Goal: Transaction & Acquisition: Purchase product/service

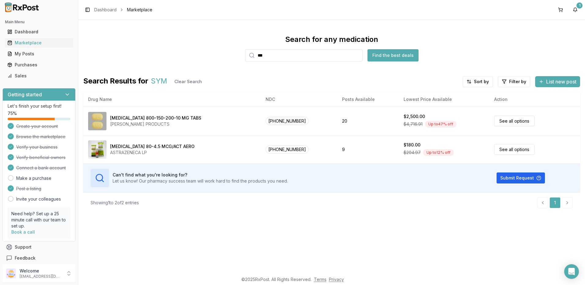
drag, startPoint x: 277, startPoint y: 58, endPoint x: 171, endPoint y: 55, distance: 105.6
click at [171, 55] on div "Search for any medication *** Find the best deals" at bounding box center [331, 48] width 497 height 27
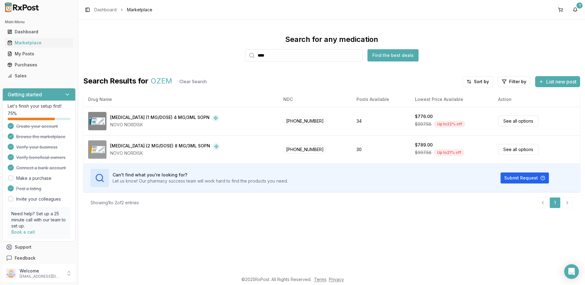
type input "****"
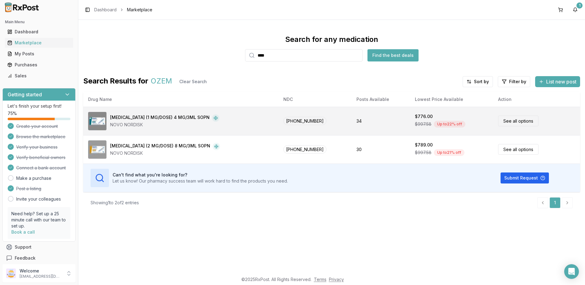
click at [516, 122] on link "See all options" at bounding box center [518, 121] width 40 height 11
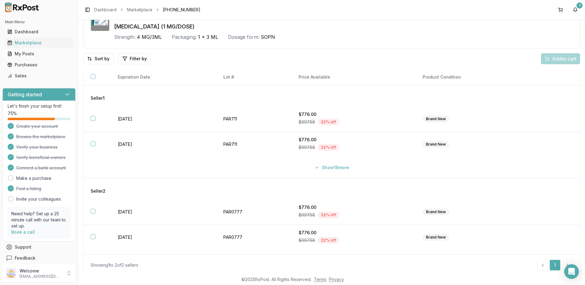
scroll to position [39, 0]
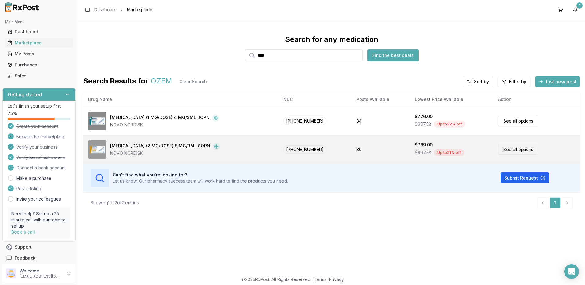
click at [507, 149] on link "See all options" at bounding box center [518, 149] width 40 height 11
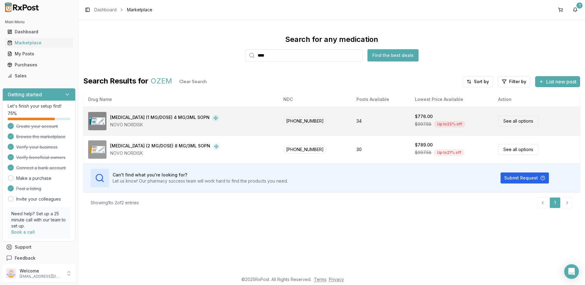
click at [576, 108] on td "See all options" at bounding box center [536, 121] width 87 height 28
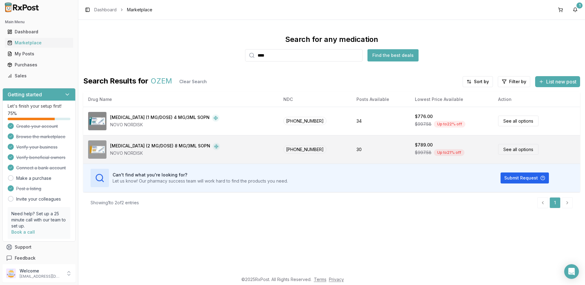
click at [515, 151] on link "See all options" at bounding box center [518, 149] width 40 height 11
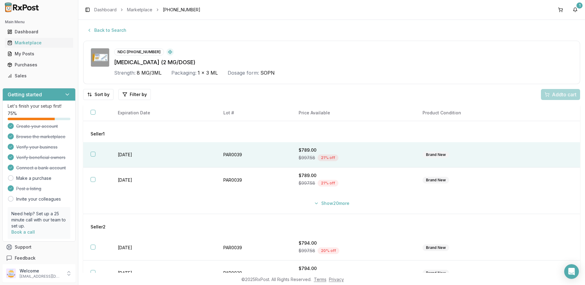
click at [91, 155] on button "button" at bounding box center [93, 154] width 5 height 5
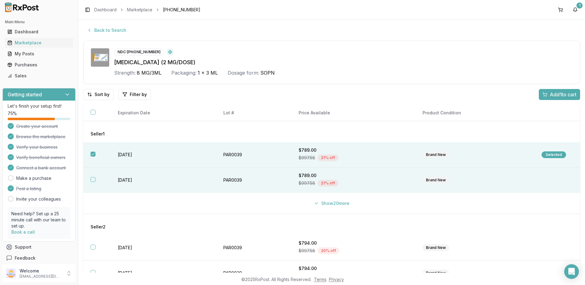
click at [92, 180] on button "button" at bounding box center [93, 179] width 5 height 5
click at [556, 92] on span "Add 2 to cart" at bounding box center [563, 94] width 28 height 7
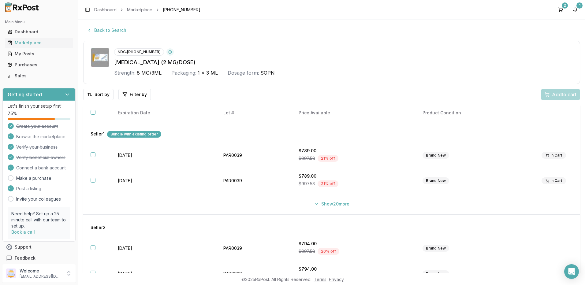
click at [326, 205] on button "Show 20 more" at bounding box center [331, 204] width 43 height 11
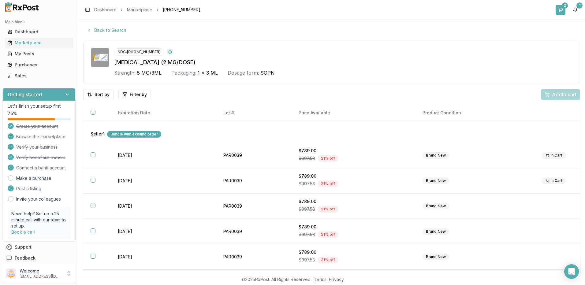
click at [562, 6] on div "2" at bounding box center [565, 5] width 6 height 6
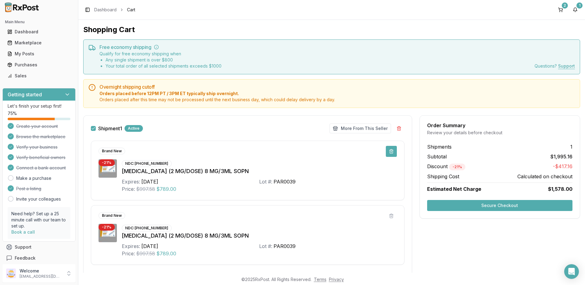
click at [388, 152] on button at bounding box center [391, 151] width 11 height 11
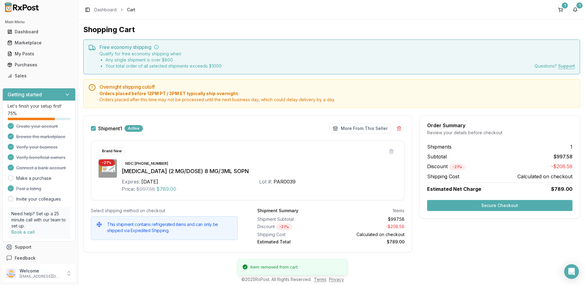
click at [389, 217] on div "$997.58" at bounding box center [368, 219] width 71 height 6
click at [391, 149] on button at bounding box center [391, 151] width 11 height 11
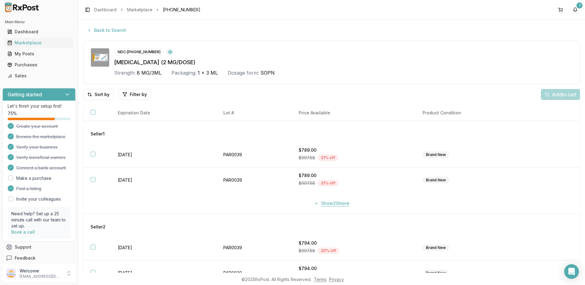
click at [326, 202] on button "Show 20 more" at bounding box center [331, 203] width 43 height 11
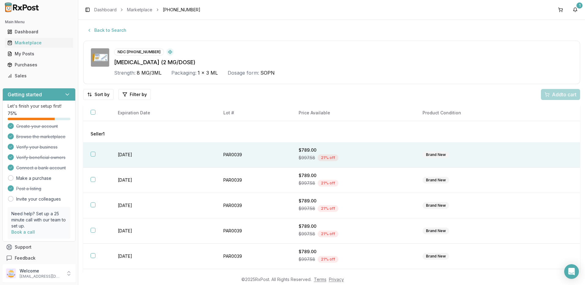
click at [93, 155] on button "button" at bounding box center [93, 154] width 5 height 5
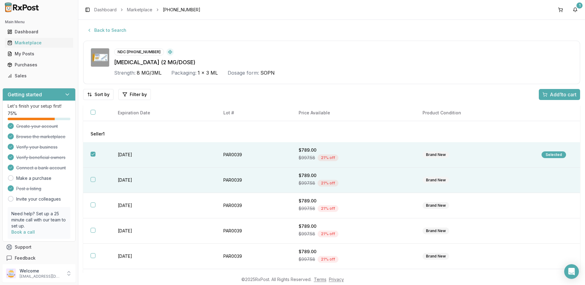
drag, startPoint x: 94, startPoint y: 181, endPoint x: 96, endPoint y: 184, distance: 4.3
click at [94, 181] on button "button" at bounding box center [93, 179] width 5 height 5
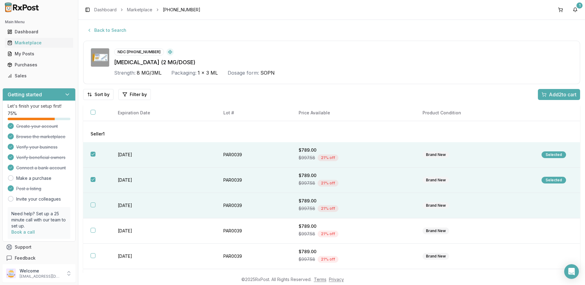
click at [93, 205] on button "button" at bounding box center [93, 205] width 5 height 5
click at [560, 94] on span "Add 3 to cart" at bounding box center [563, 94] width 28 height 7
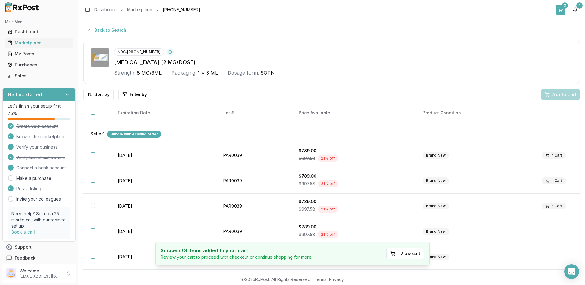
click at [560, 11] on button "3" at bounding box center [561, 10] width 10 height 10
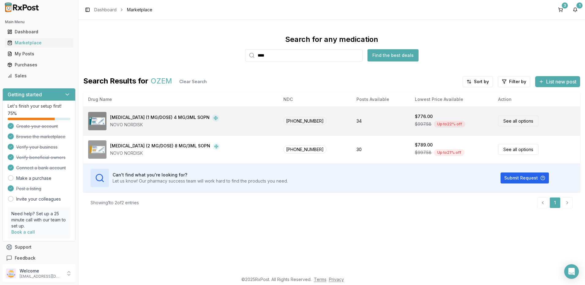
click at [510, 121] on link "See all options" at bounding box center [518, 121] width 40 height 11
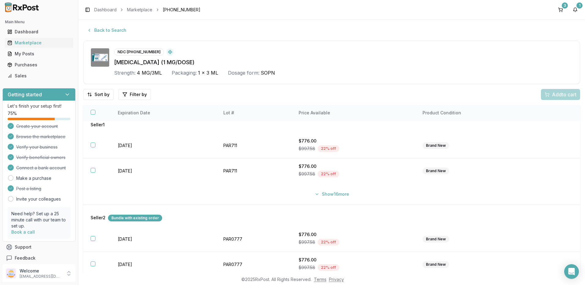
scroll to position [17, 0]
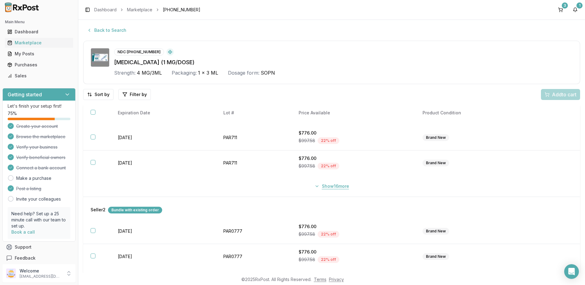
click at [330, 186] on button "Show 16 more" at bounding box center [332, 186] width 42 height 11
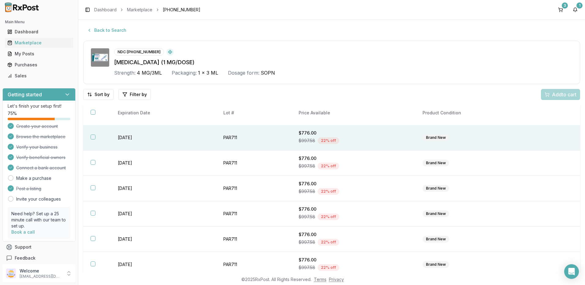
click at [92, 139] on button "button" at bounding box center [93, 137] width 5 height 5
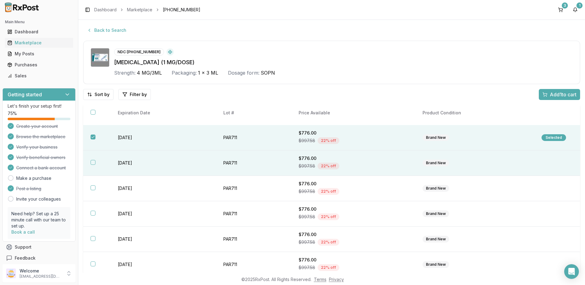
click at [93, 162] on button "button" at bounding box center [93, 162] width 5 height 5
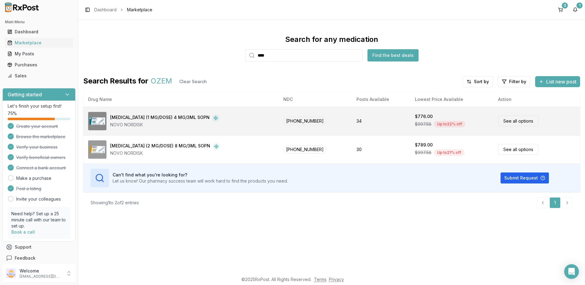
click at [510, 120] on link "See all options" at bounding box center [518, 121] width 40 height 11
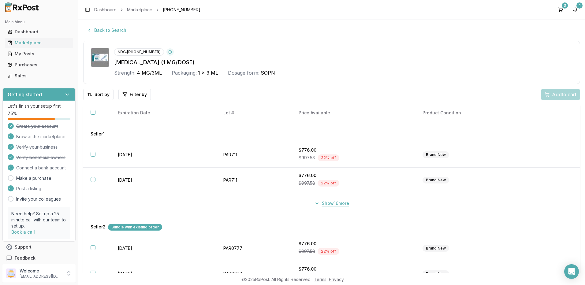
click at [327, 204] on button "Show 16 more" at bounding box center [332, 203] width 42 height 11
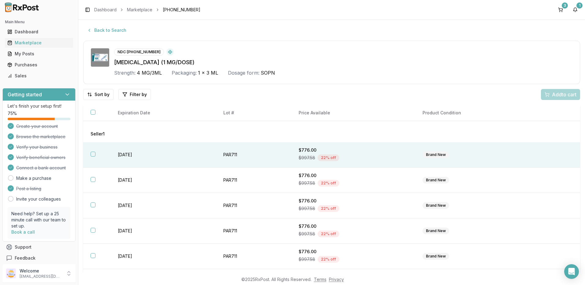
click at [92, 155] on button "button" at bounding box center [93, 154] width 5 height 5
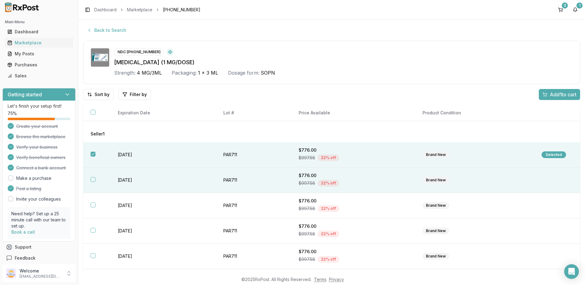
click at [92, 181] on button "button" at bounding box center [93, 179] width 5 height 5
click at [556, 96] on span "Add 2 to cart" at bounding box center [563, 94] width 28 height 7
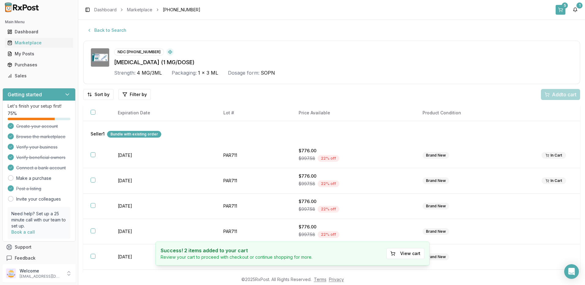
click at [562, 8] on button "5" at bounding box center [561, 10] width 10 height 10
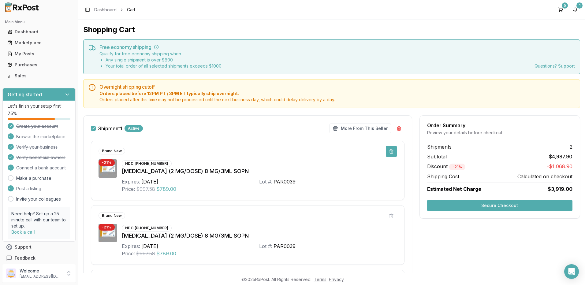
click at [391, 151] on button at bounding box center [391, 151] width 11 height 11
click at [390, 217] on button at bounding box center [391, 216] width 11 height 11
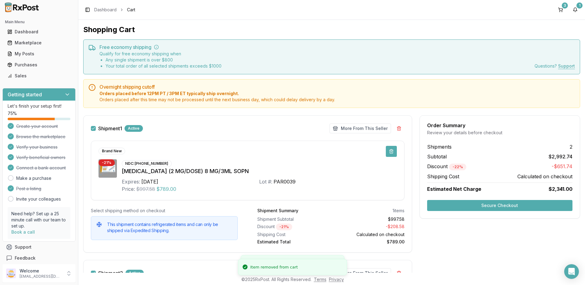
click at [387, 151] on button at bounding box center [391, 151] width 11 height 11
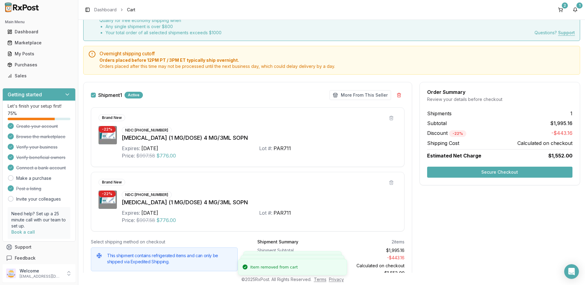
scroll to position [61, 0]
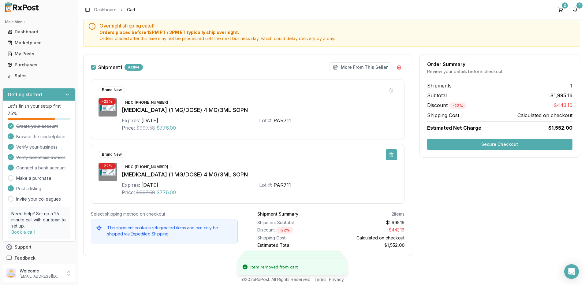
click at [391, 155] on button at bounding box center [391, 154] width 11 height 11
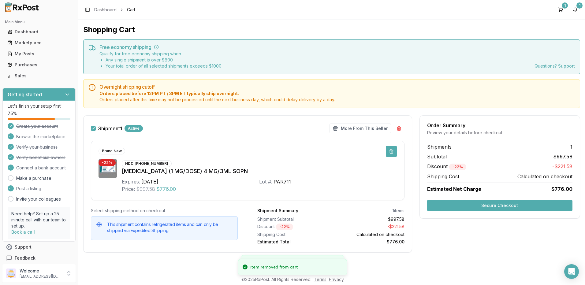
click at [392, 153] on button at bounding box center [391, 151] width 11 height 11
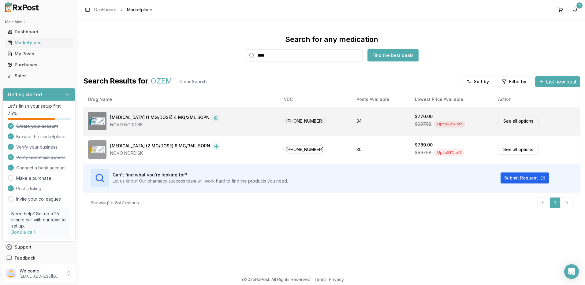
click at [517, 123] on link "See all options" at bounding box center [518, 121] width 40 height 11
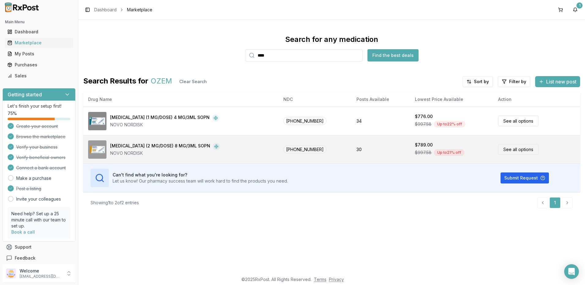
click at [508, 149] on link "See all options" at bounding box center [518, 149] width 40 height 11
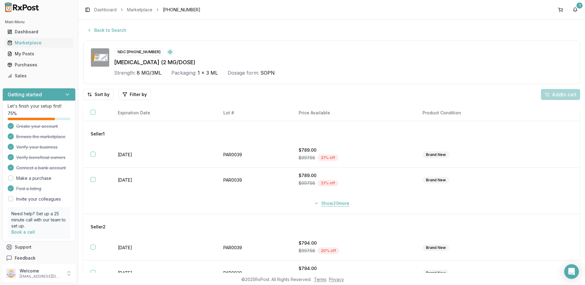
click at [320, 204] on button "Show 20 more" at bounding box center [331, 203] width 43 height 11
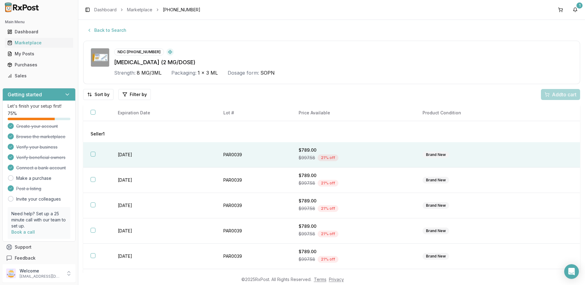
click at [95, 154] on button "button" at bounding box center [93, 154] width 5 height 5
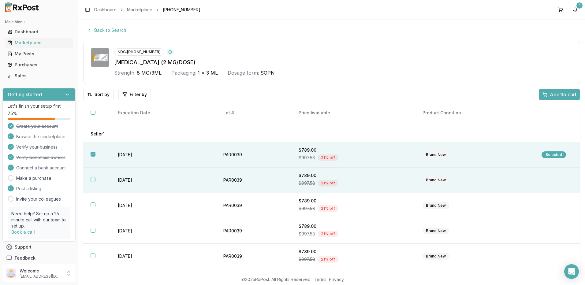
click at [92, 180] on button "button" at bounding box center [93, 179] width 5 height 5
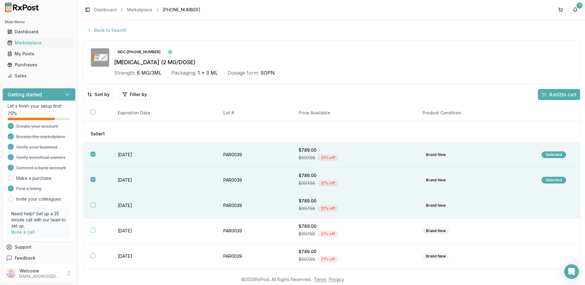
drag, startPoint x: 91, startPoint y: 206, endPoint x: 108, endPoint y: 202, distance: 17.2
click at [92, 206] on button "button" at bounding box center [93, 205] width 5 height 5
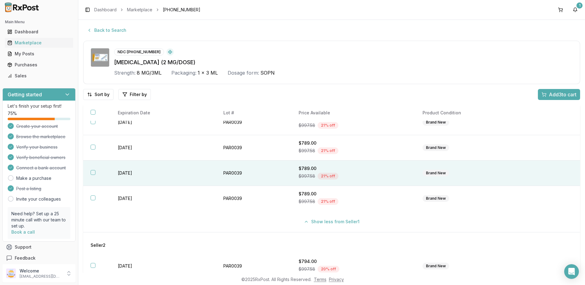
scroll to position [551, 0]
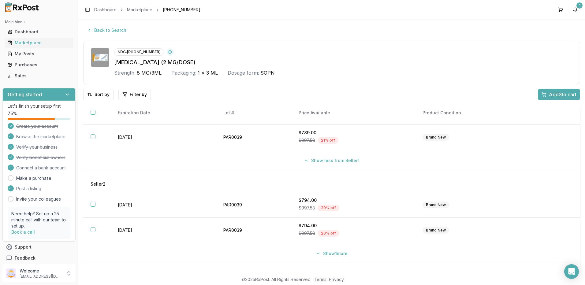
click at [554, 92] on span "Add 3 to cart" at bounding box center [563, 94] width 28 height 7
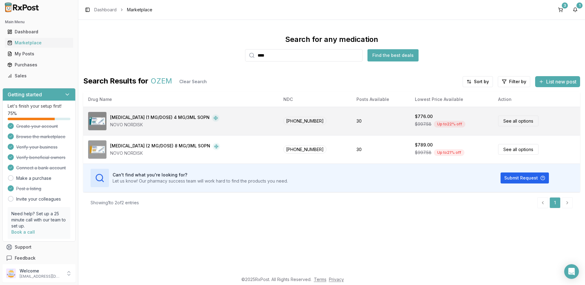
click at [506, 119] on link "See all options" at bounding box center [518, 121] width 40 height 11
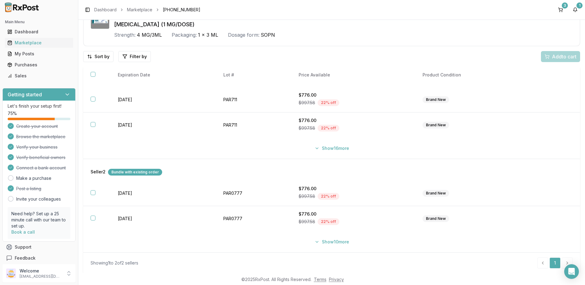
scroll to position [39, 0]
click at [331, 242] on button "Show 10 more" at bounding box center [332, 241] width 42 height 11
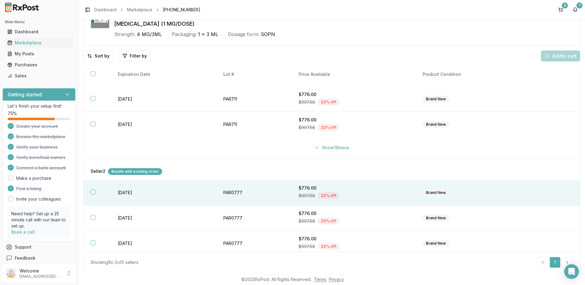
click at [93, 193] on button "button" at bounding box center [93, 192] width 5 height 5
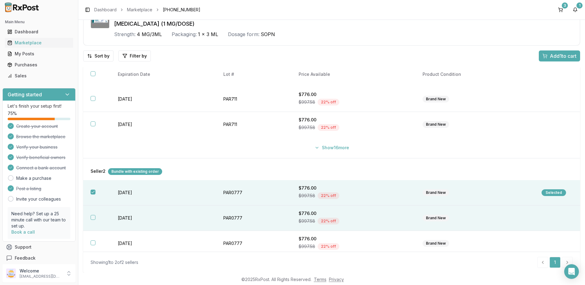
click at [93, 219] on button "button" at bounding box center [93, 217] width 5 height 5
click at [551, 55] on span "Add 2 to cart" at bounding box center [563, 55] width 28 height 7
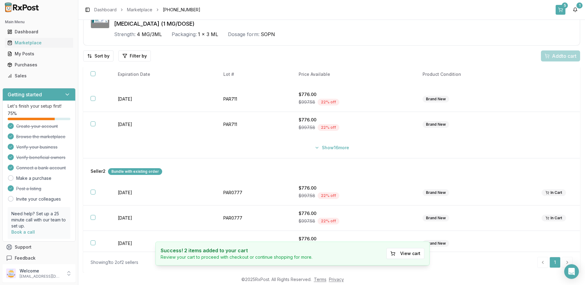
click at [561, 9] on button "5" at bounding box center [561, 10] width 10 height 10
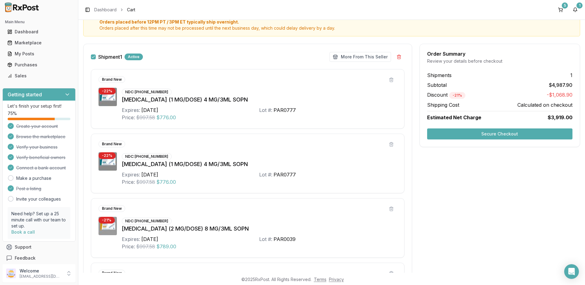
scroll to position [41, 0]
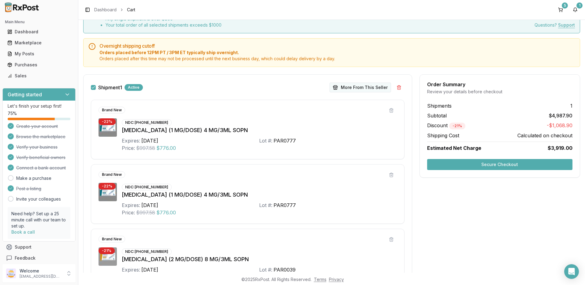
click at [364, 86] on button "More From This Seller" at bounding box center [361, 88] width 62 height 10
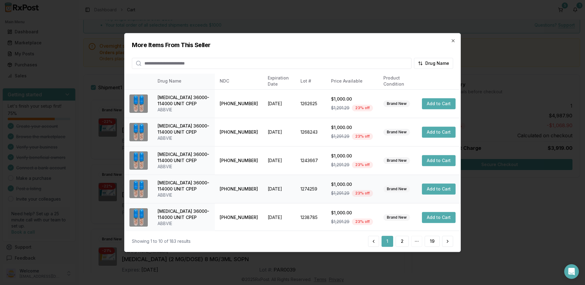
scroll to position [142, 0]
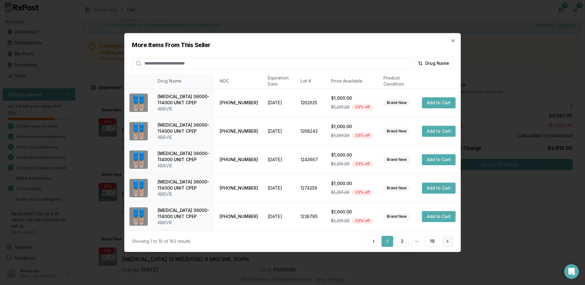
click at [447, 242] on button at bounding box center [447, 241] width 11 height 11
click at [448, 241] on button at bounding box center [447, 241] width 11 height 11
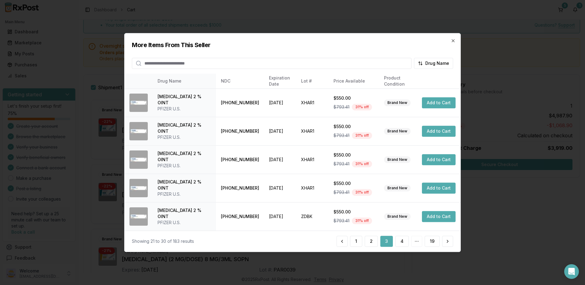
click at [448, 241] on button at bounding box center [447, 241] width 11 height 11
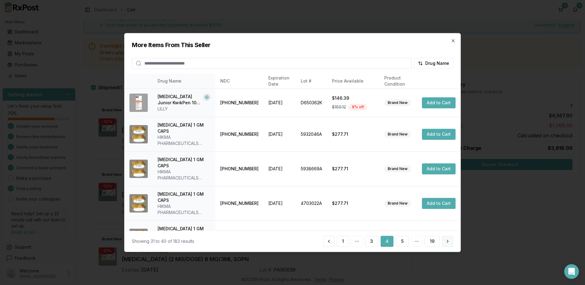
click at [447, 241] on button at bounding box center [447, 241] width 11 height 11
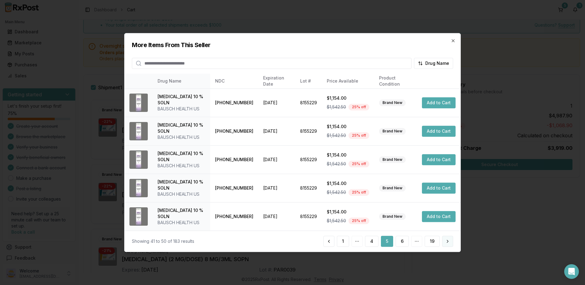
click at [450, 243] on button at bounding box center [447, 241] width 11 height 11
click at [450, 242] on button at bounding box center [447, 241] width 11 height 11
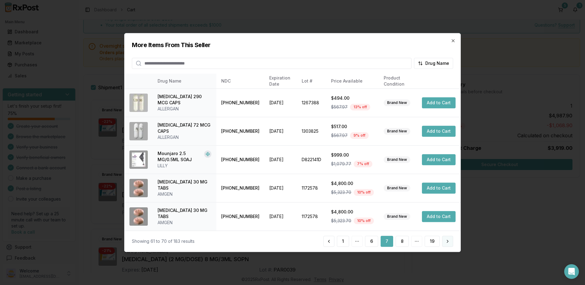
click at [449, 242] on button at bounding box center [447, 241] width 11 height 11
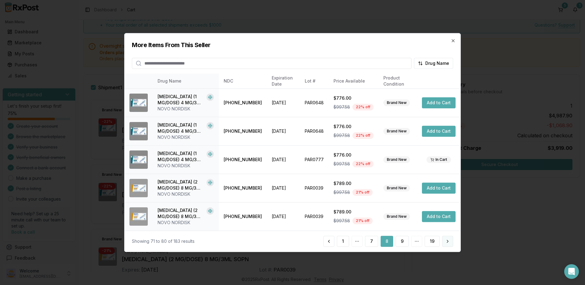
click at [450, 241] on button at bounding box center [447, 241] width 11 height 11
click at [448, 243] on button at bounding box center [447, 241] width 11 height 11
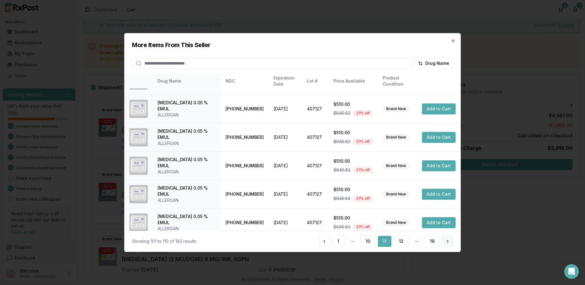
click at [445, 241] on button at bounding box center [447, 241] width 11 height 11
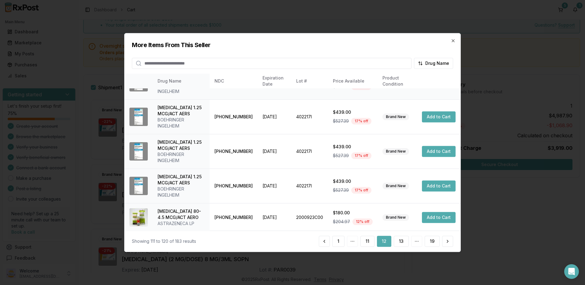
scroll to position [173, 0]
click at [448, 242] on button at bounding box center [447, 241] width 11 height 11
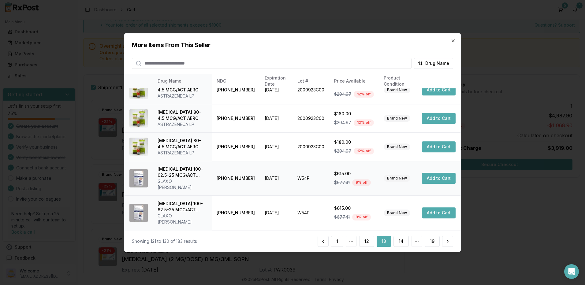
scroll to position [142, 0]
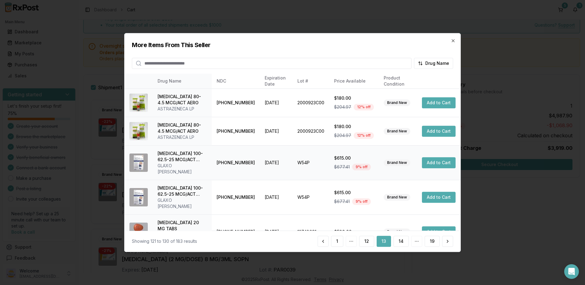
click at [440, 160] on button "Add to Cart" at bounding box center [439, 162] width 34 height 11
click at [448, 242] on button at bounding box center [447, 241] width 11 height 11
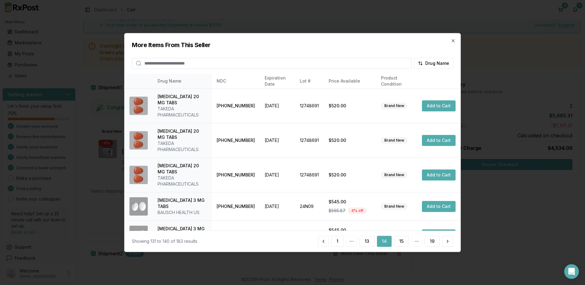
click at [448, 242] on button at bounding box center [447, 241] width 11 height 11
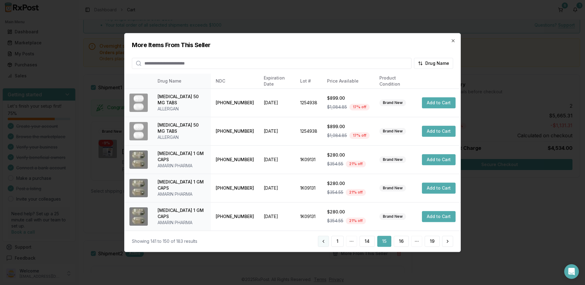
click at [323, 243] on button at bounding box center [323, 241] width 11 height 11
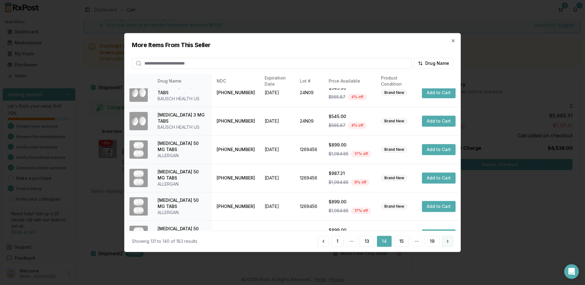
click at [449, 242] on button at bounding box center [447, 241] width 11 height 11
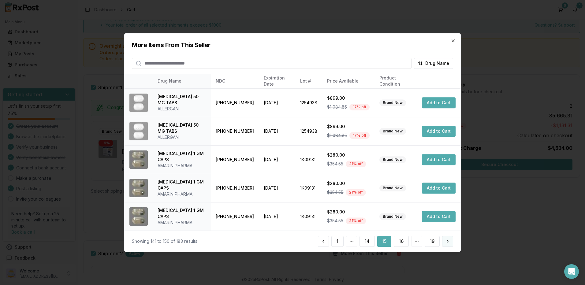
click at [446, 242] on button at bounding box center [447, 241] width 11 height 11
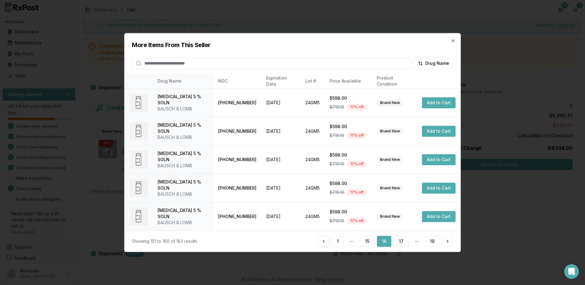
click at [446, 242] on button at bounding box center [447, 241] width 11 height 11
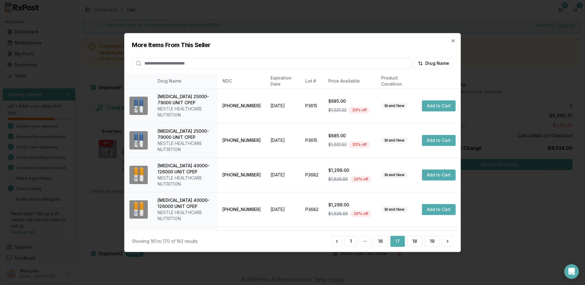
click at [446, 242] on button at bounding box center [447, 241] width 11 height 11
click at [447, 242] on button at bounding box center [447, 241] width 11 height 11
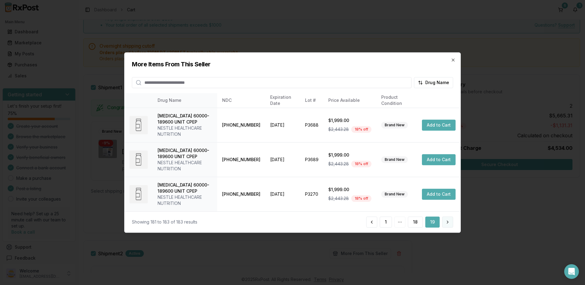
click at [448, 223] on button at bounding box center [447, 222] width 11 height 11
click at [453, 61] on icon "button" at bounding box center [453, 60] width 2 height 2
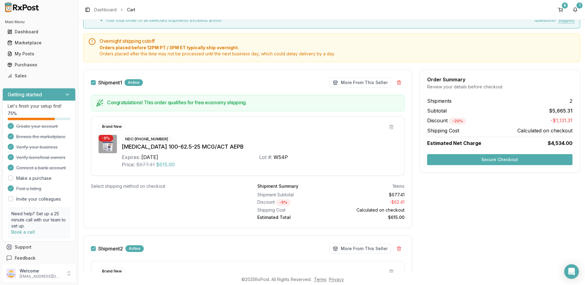
scroll to position [0, 0]
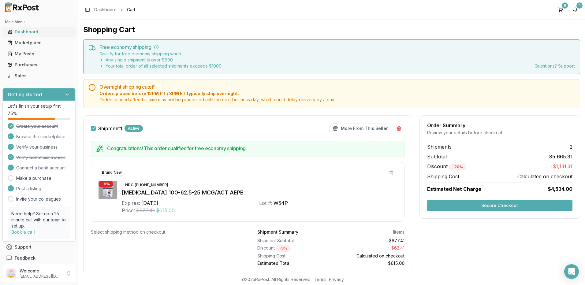
click at [28, 32] on div "Dashboard" at bounding box center [38, 32] width 63 height 6
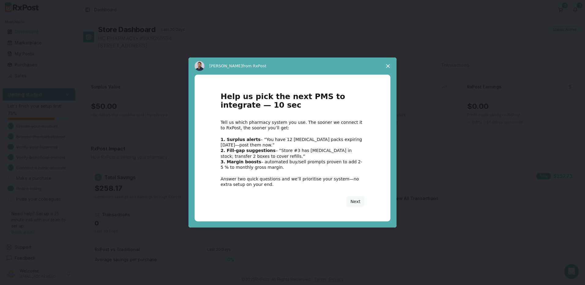
click at [388, 66] on polygon "Close survey" at bounding box center [388, 66] width 4 height 4
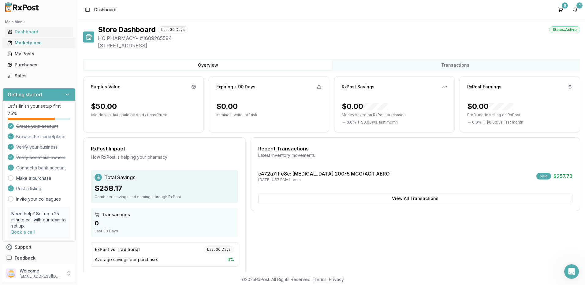
click at [30, 43] on div "Marketplace" at bounding box center [38, 43] width 63 height 6
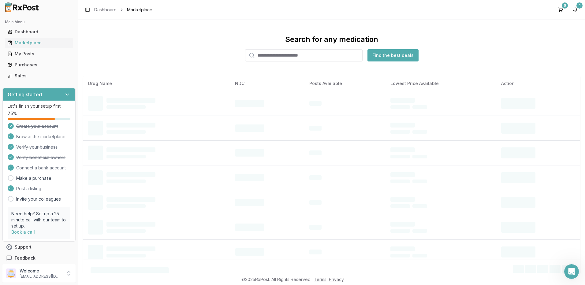
click at [281, 57] on input "search" at bounding box center [304, 55] width 118 height 12
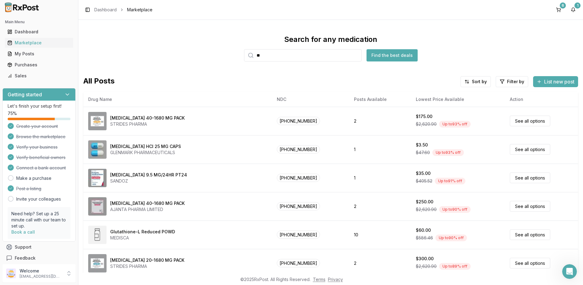
type input "***"
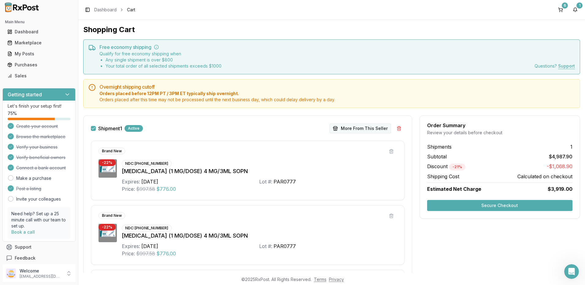
click at [359, 130] on button "More From This Seller" at bounding box center [361, 129] width 62 height 10
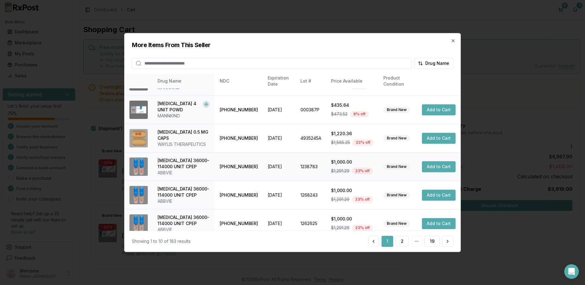
scroll to position [31, 0]
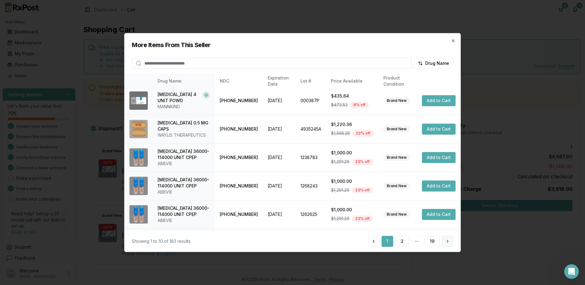
click at [449, 242] on button at bounding box center [447, 241] width 11 height 11
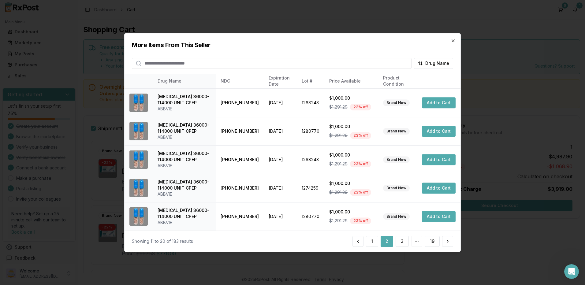
click at [449, 242] on button at bounding box center [447, 241] width 11 height 11
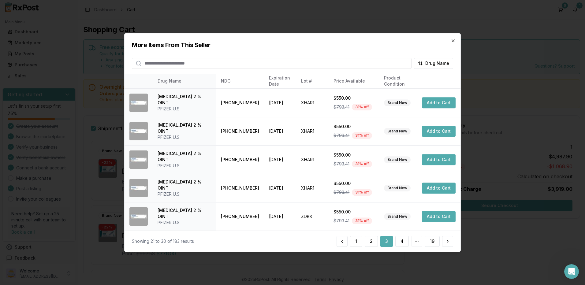
click at [449, 242] on button at bounding box center [447, 241] width 11 height 11
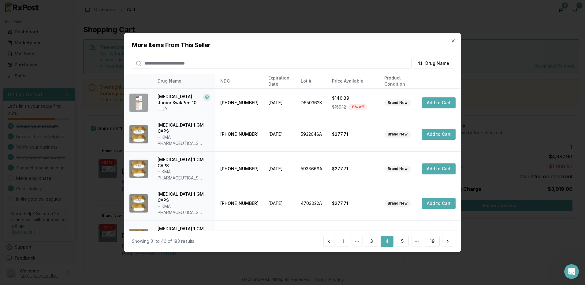
click at [449, 242] on button at bounding box center [447, 241] width 11 height 11
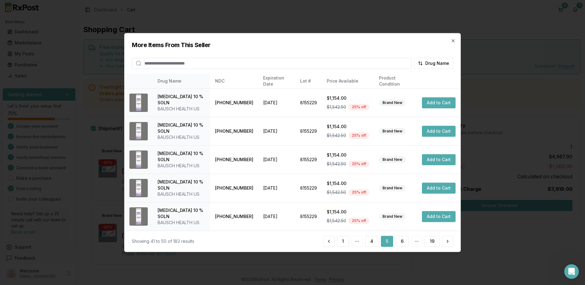
click at [449, 242] on button at bounding box center [447, 241] width 11 height 11
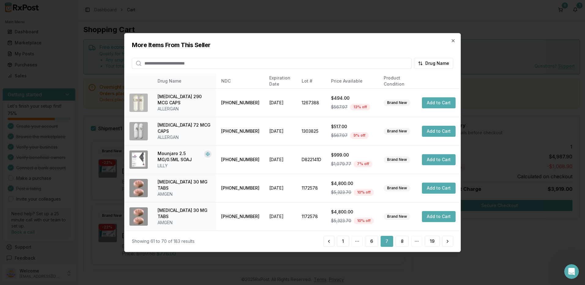
click at [449, 242] on button at bounding box center [447, 241] width 11 height 11
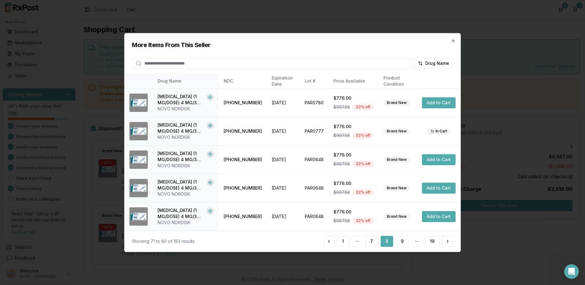
click at [449, 242] on button at bounding box center [447, 241] width 11 height 11
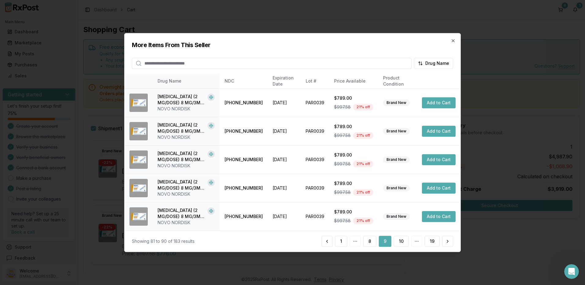
click at [449, 242] on button at bounding box center [447, 241] width 11 height 11
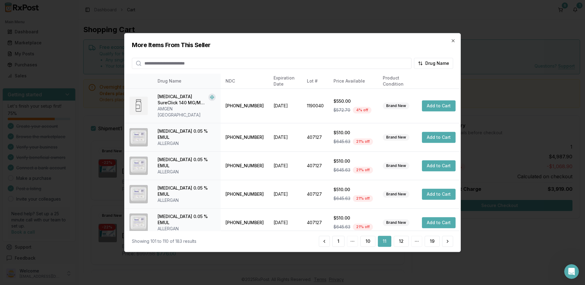
click at [449, 242] on button at bounding box center [447, 241] width 11 height 11
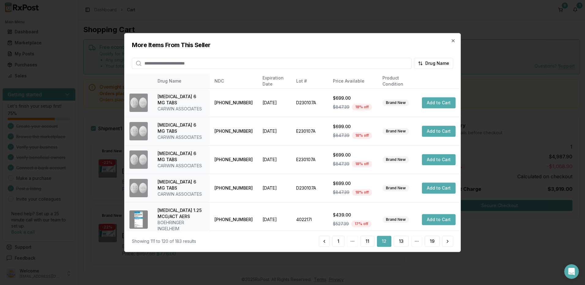
click at [450, 241] on button at bounding box center [447, 241] width 11 height 11
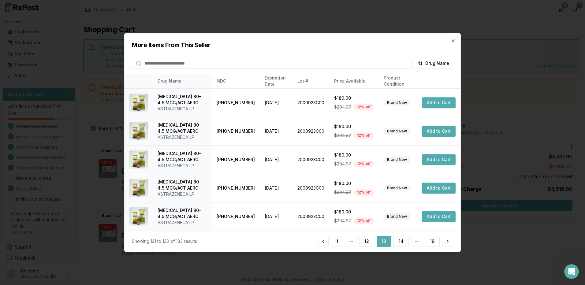
click at [450, 241] on button at bounding box center [447, 241] width 11 height 11
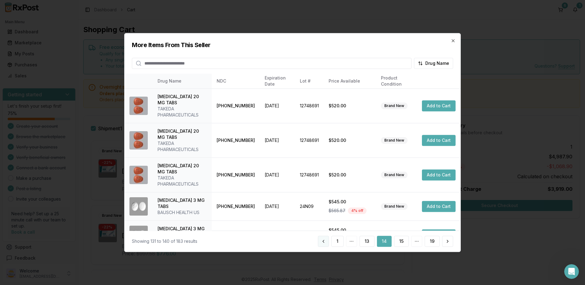
click at [326, 242] on button at bounding box center [323, 241] width 11 height 11
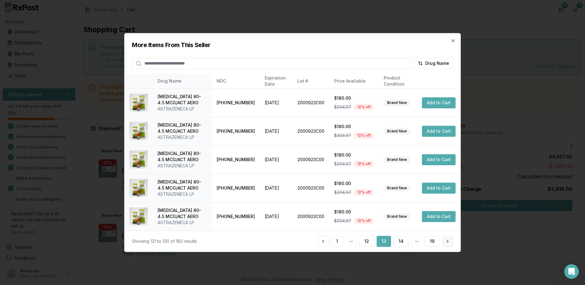
click at [450, 241] on button at bounding box center [447, 241] width 11 height 11
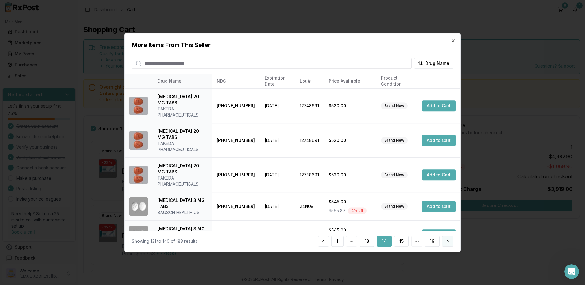
click at [450, 243] on button at bounding box center [447, 241] width 11 height 11
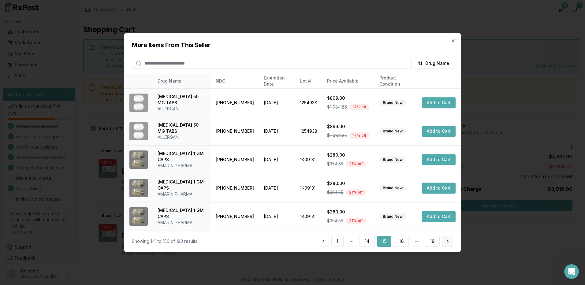
click at [450, 242] on button at bounding box center [447, 241] width 11 height 11
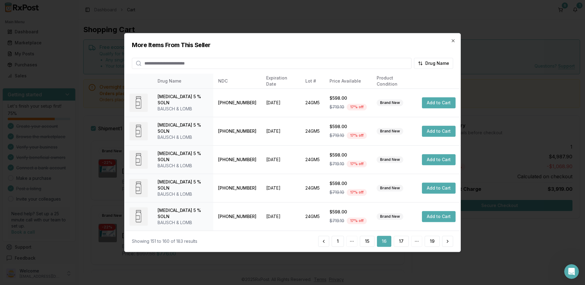
click at [450, 242] on button at bounding box center [447, 241] width 11 height 11
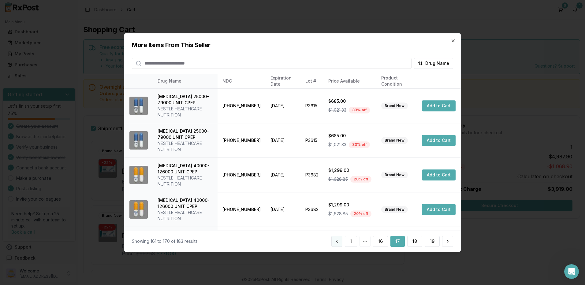
click at [335, 242] on button at bounding box center [336, 241] width 11 height 11
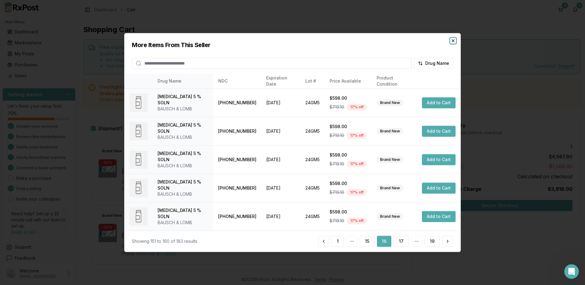
click at [453, 40] on icon "button" at bounding box center [453, 40] width 5 height 5
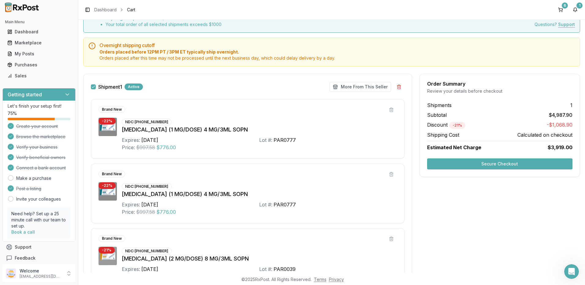
scroll to position [0, 0]
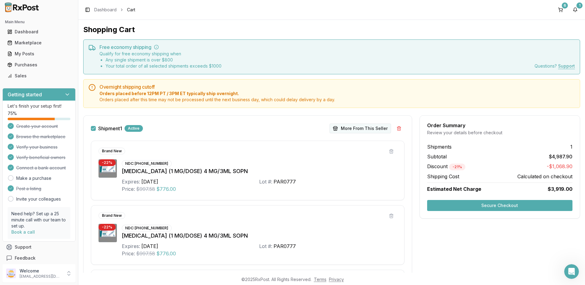
click at [353, 130] on button "More From This Seller" at bounding box center [361, 129] width 62 height 10
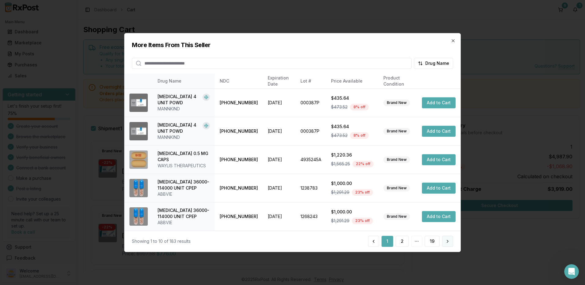
click at [451, 243] on button at bounding box center [447, 241] width 11 height 11
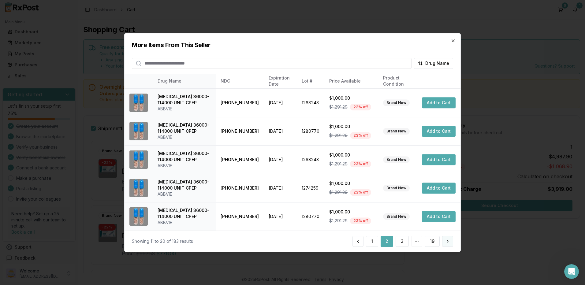
click at [451, 242] on button at bounding box center [447, 241] width 11 height 11
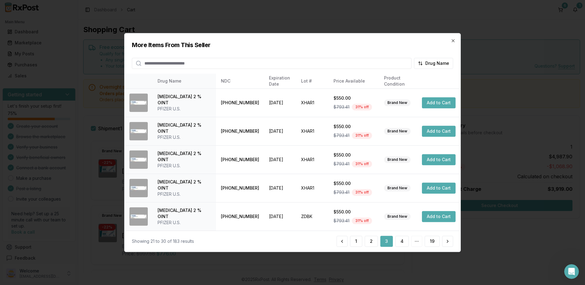
click at [451, 242] on button at bounding box center [447, 241] width 11 height 11
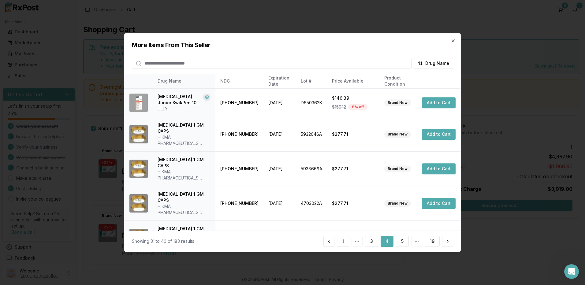
click at [451, 242] on button at bounding box center [447, 241] width 11 height 11
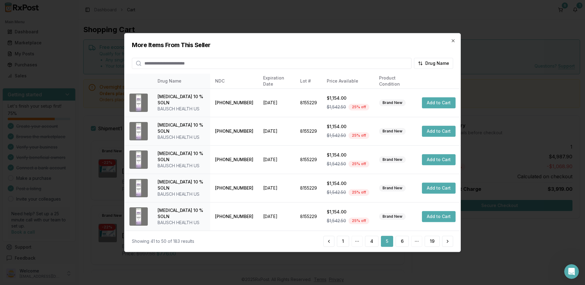
click at [451, 242] on button at bounding box center [447, 241] width 11 height 11
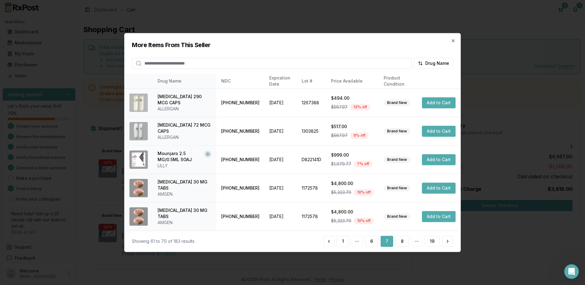
click at [451, 242] on button at bounding box center [447, 241] width 11 height 11
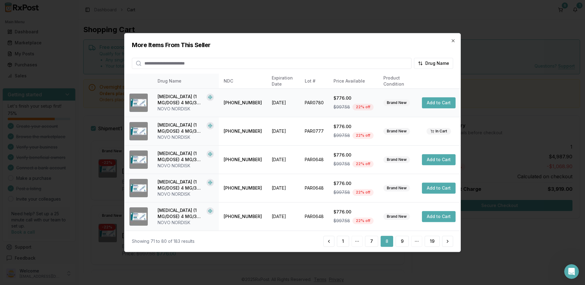
click at [436, 102] on button "Add to Cart" at bounding box center [439, 102] width 34 height 11
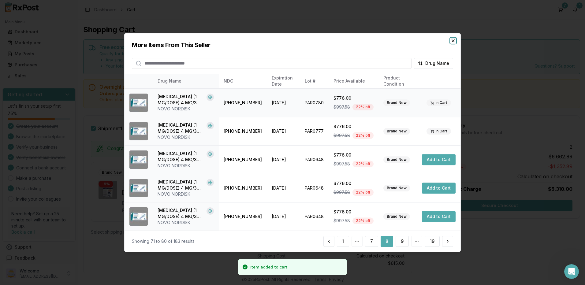
click at [453, 40] on icon "button" at bounding box center [453, 40] width 5 height 5
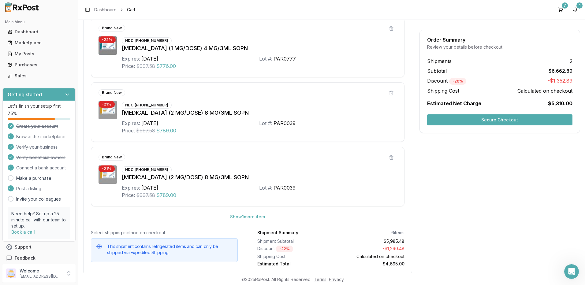
scroll to position [437, 0]
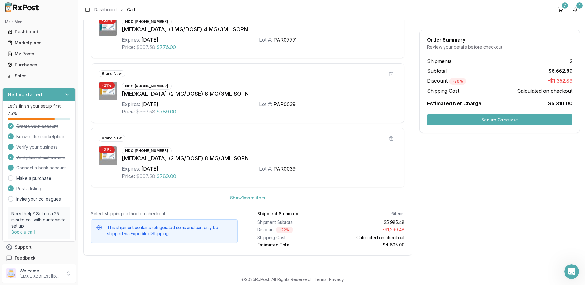
click at [237, 197] on button "Show 1 more item" at bounding box center [247, 198] width 45 height 11
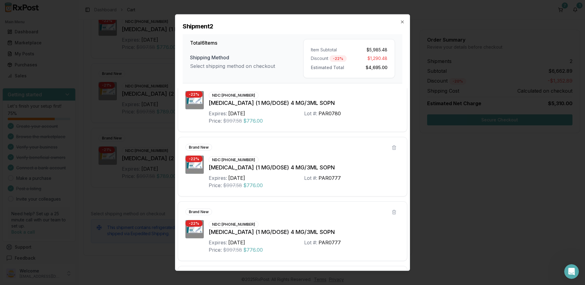
scroll to position [0, 0]
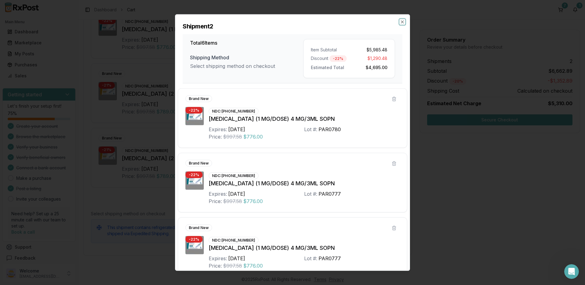
click at [405, 22] on div "Shipment 2 Total 6 Items Shipping Method Select shipping method on checkout Ite…" at bounding box center [292, 142] width 235 height 257
click at [403, 22] on icon "button" at bounding box center [402, 22] width 5 height 5
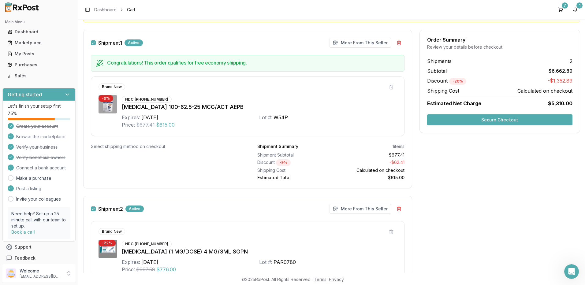
scroll to position [70, 0]
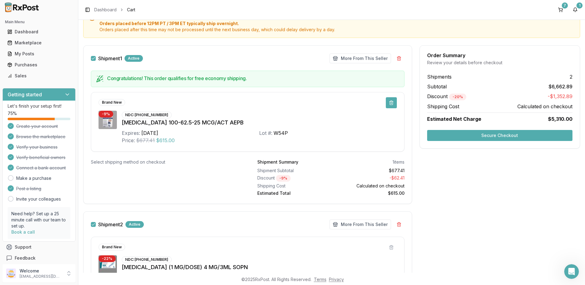
click at [390, 104] on button at bounding box center [391, 102] width 11 height 11
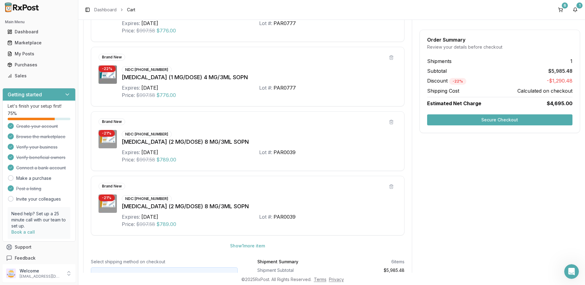
scroll to position [271, 0]
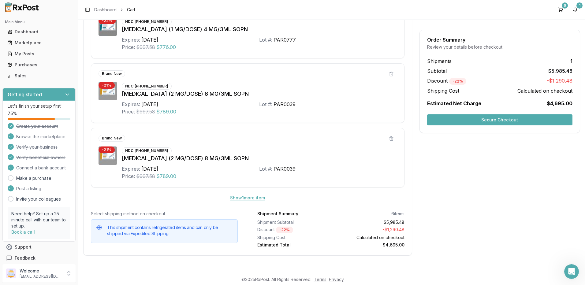
click at [250, 200] on button "Show 1 more item" at bounding box center [247, 198] width 45 height 11
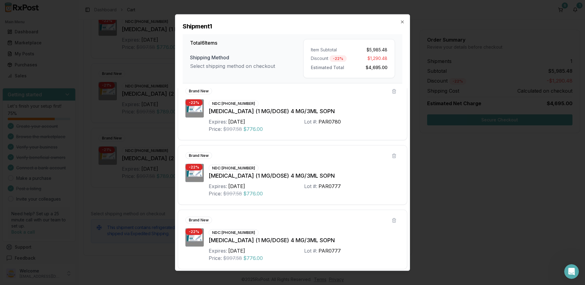
scroll to position [0, 0]
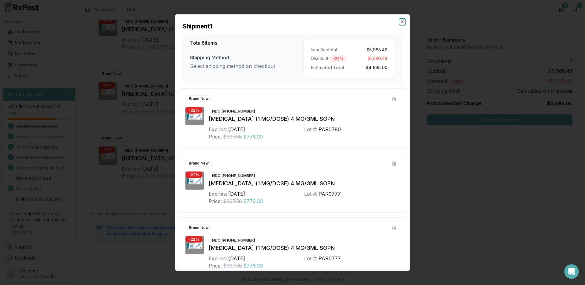
click at [405, 23] on icon "button" at bounding box center [402, 22] width 5 height 5
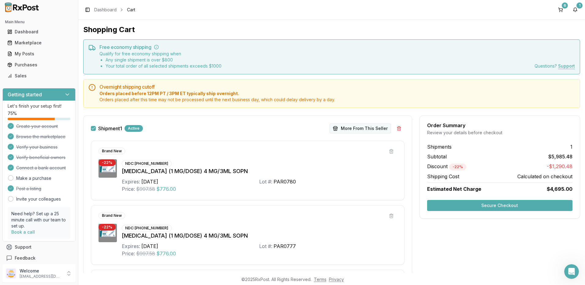
click at [356, 127] on button "More From This Seller" at bounding box center [361, 129] width 62 height 10
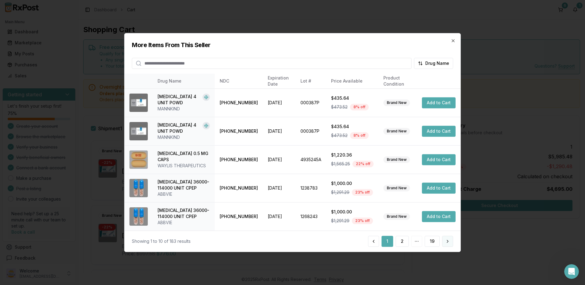
click at [448, 240] on button at bounding box center [447, 241] width 11 height 11
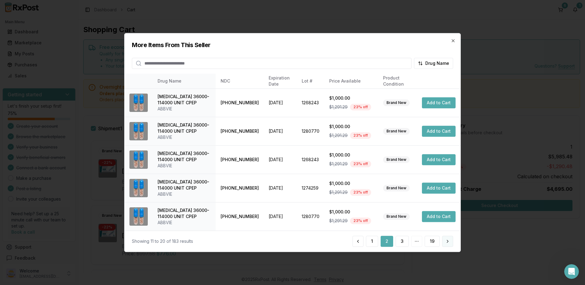
click at [448, 243] on button at bounding box center [447, 241] width 11 height 11
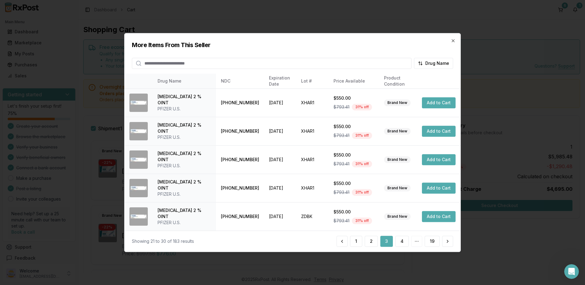
click at [449, 244] on button at bounding box center [447, 241] width 11 height 11
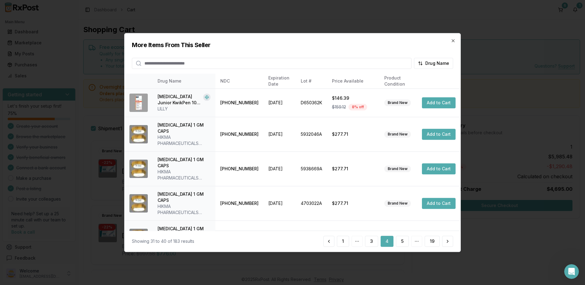
click at [449, 244] on button at bounding box center [447, 241] width 11 height 11
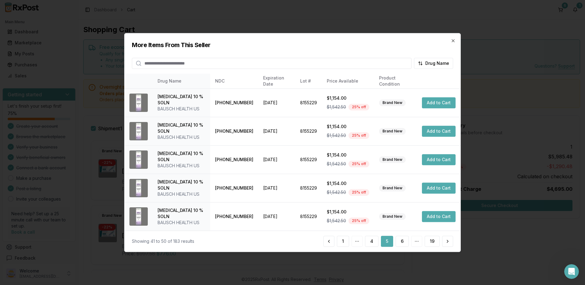
click at [449, 244] on button at bounding box center [447, 241] width 11 height 11
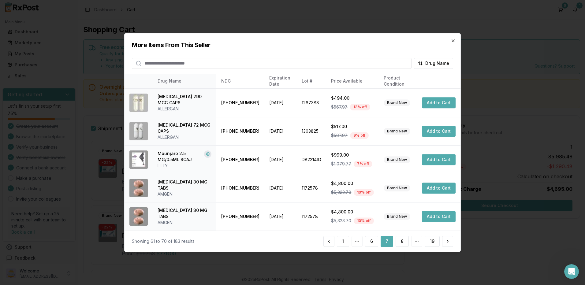
click at [449, 244] on button at bounding box center [447, 241] width 11 height 11
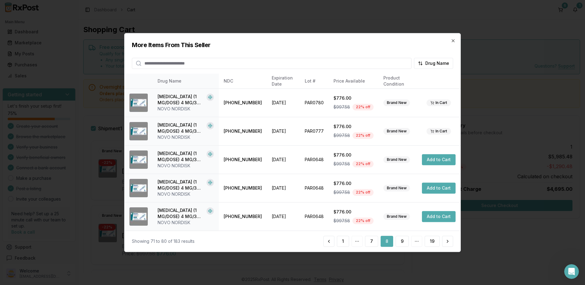
click at [449, 244] on button at bounding box center [447, 241] width 11 height 11
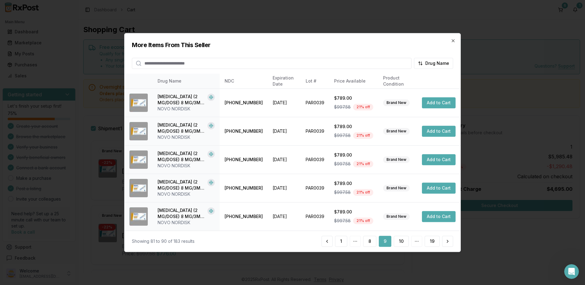
click at [449, 244] on button at bounding box center [447, 241] width 11 height 11
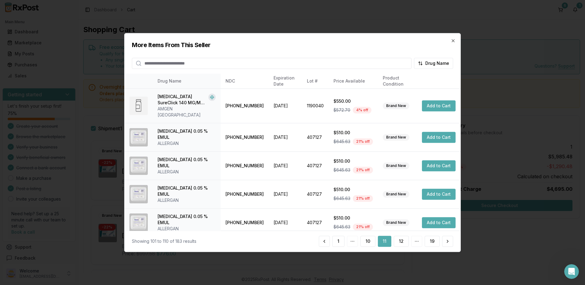
click at [449, 244] on button at bounding box center [447, 241] width 11 height 11
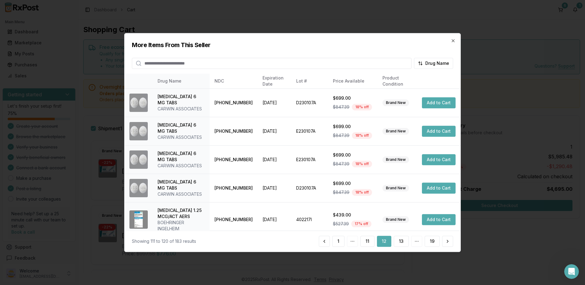
click at [449, 244] on button at bounding box center [447, 241] width 11 height 11
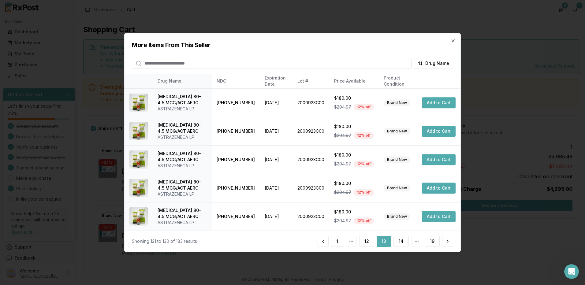
click at [449, 244] on button at bounding box center [447, 241] width 11 height 11
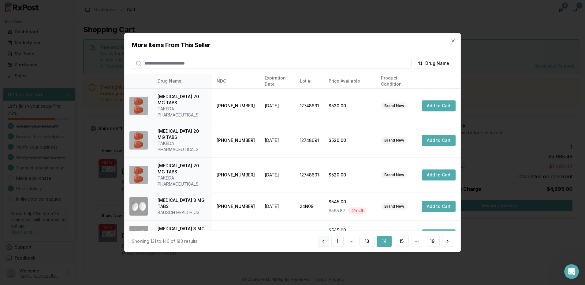
click at [325, 241] on button at bounding box center [323, 241] width 11 height 11
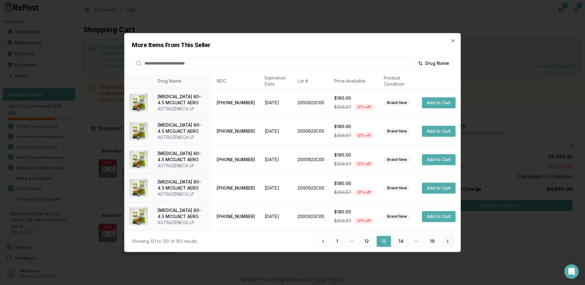
click at [446, 242] on button at bounding box center [447, 241] width 11 height 11
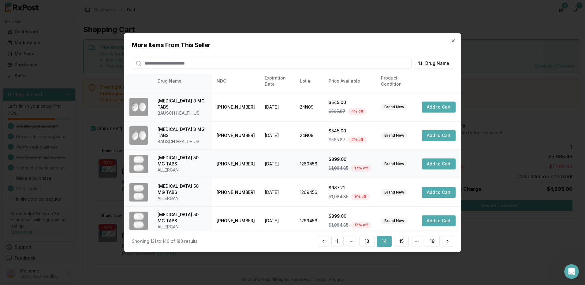
scroll to position [142, 0]
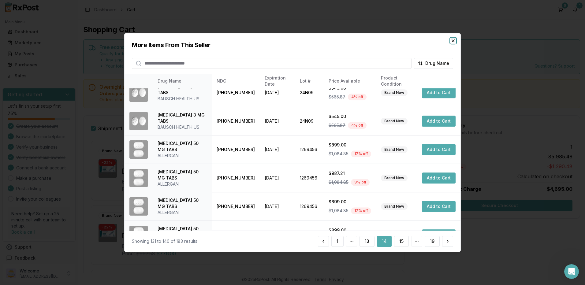
click at [454, 42] on icon "button" at bounding box center [453, 40] width 5 height 5
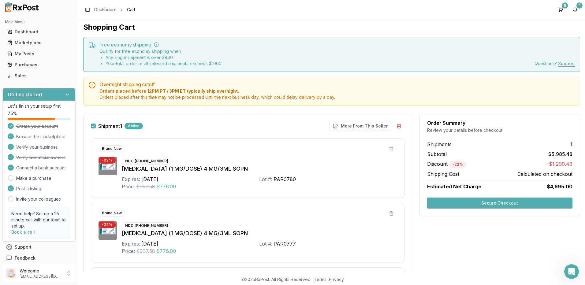
scroll to position [0, 0]
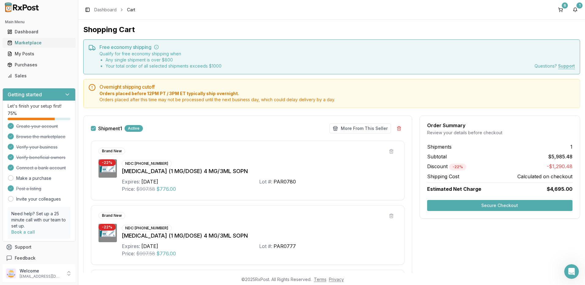
click at [34, 43] on div "Marketplace" at bounding box center [38, 43] width 63 height 6
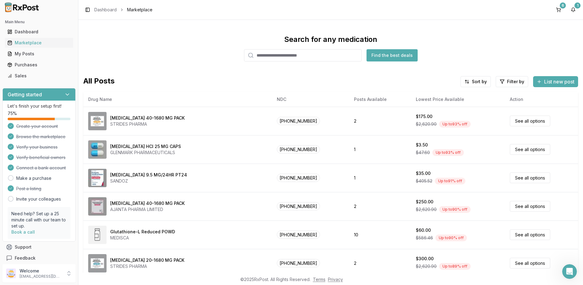
click at [284, 55] on input "search" at bounding box center [303, 55] width 118 height 12
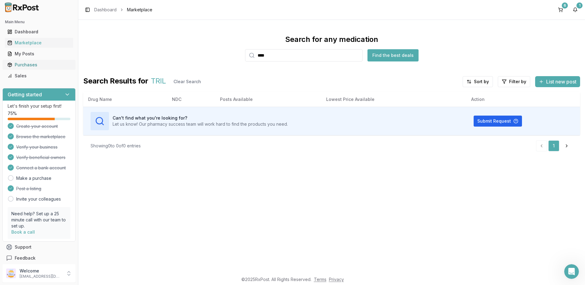
type input "****"
click at [27, 63] on div "Purchases" at bounding box center [38, 65] width 63 height 6
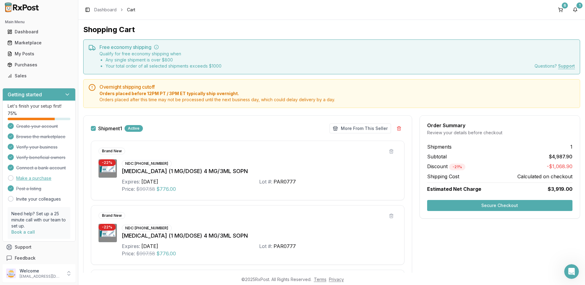
click at [37, 179] on link "Make a purchase" at bounding box center [33, 178] width 35 height 6
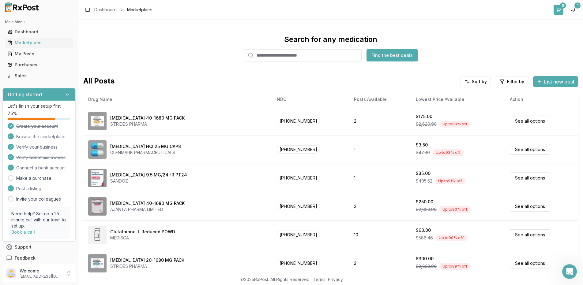
click at [560, 8] on button "6" at bounding box center [558, 10] width 10 height 10
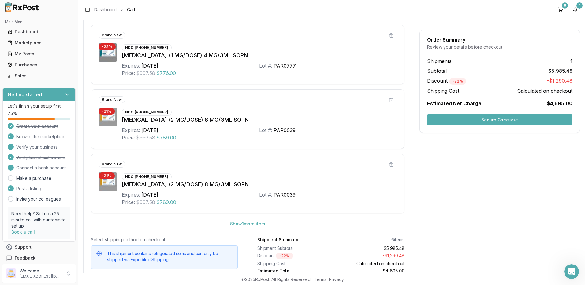
scroll to position [271, 0]
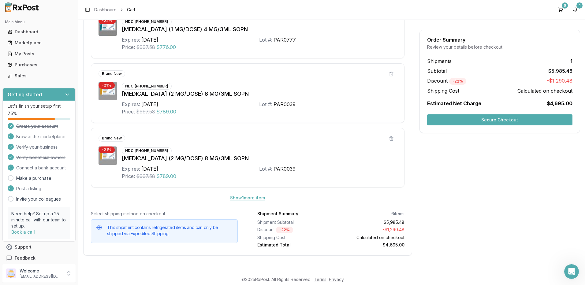
click at [249, 198] on button "Show 1 more item" at bounding box center [247, 198] width 45 height 11
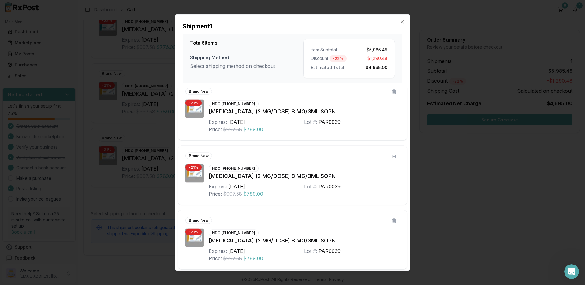
scroll to position [205, 0]
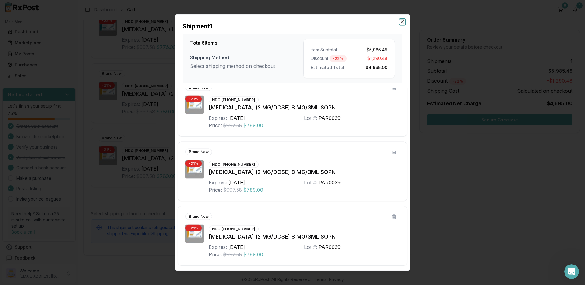
click at [403, 21] on icon "button" at bounding box center [402, 22] width 5 height 5
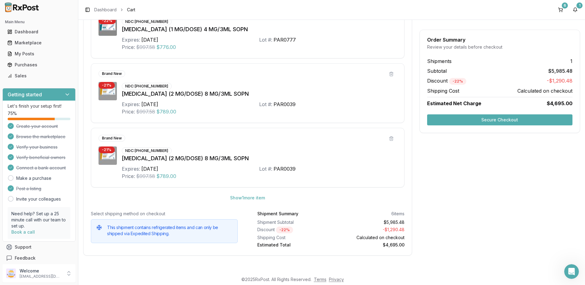
click at [470, 155] on div "Order Summary Review your details before checkout Shipments 1 Subtotal $5,985.4…" at bounding box center [500, 53] width 161 height 419
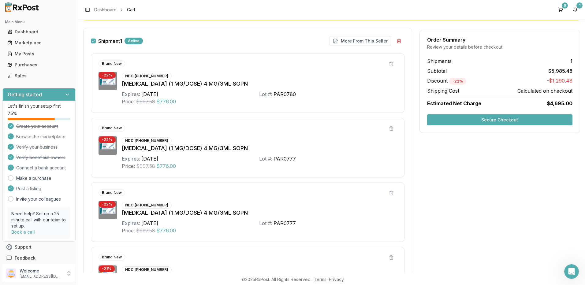
scroll to position [0, 0]
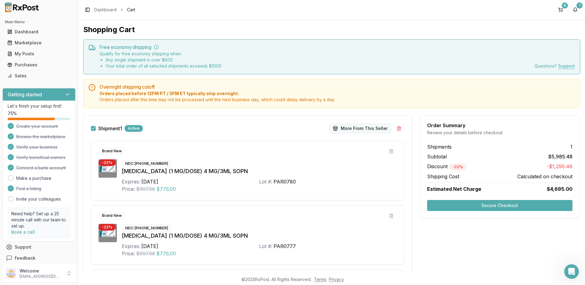
click at [351, 128] on button "More From This Seller" at bounding box center [361, 129] width 62 height 10
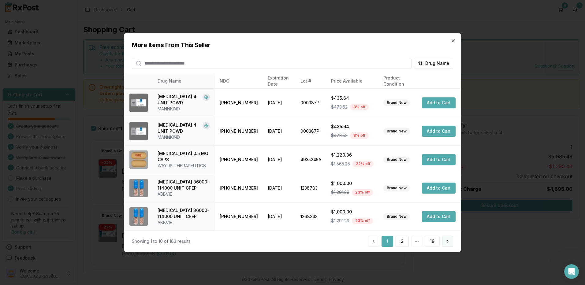
click at [449, 242] on button at bounding box center [447, 241] width 11 height 11
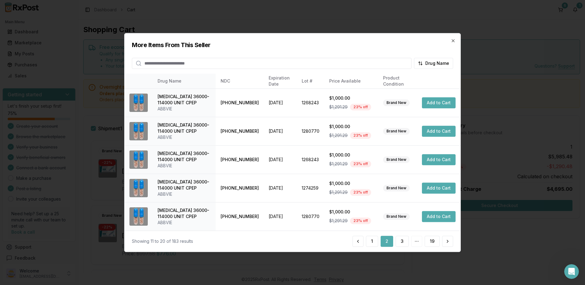
click at [449, 242] on button at bounding box center [447, 241] width 11 height 11
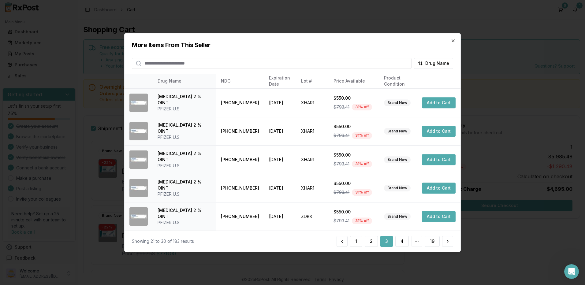
click at [449, 242] on button at bounding box center [447, 241] width 11 height 11
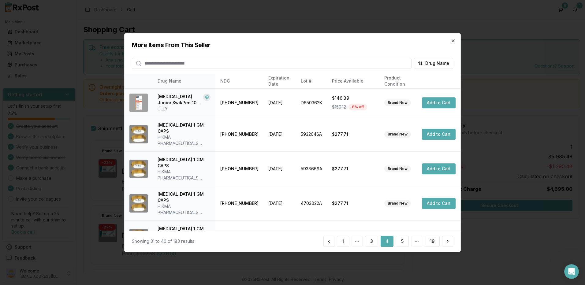
click at [449, 242] on button at bounding box center [447, 241] width 11 height 11
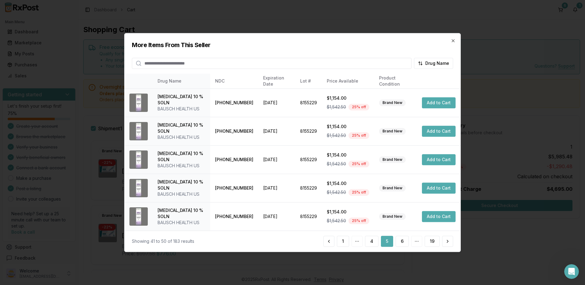
click at [449, 242] on button at bounding box center [447, 241] width 11 height 11
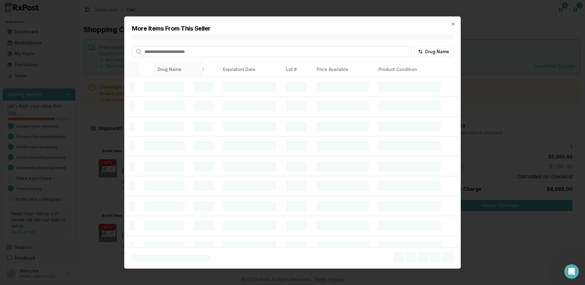
click at [449, 242] on table "Drug Name NDC Expiration Date Lot # Price Available Product Condition" at bounding box center [293, 169] width 336 height 214
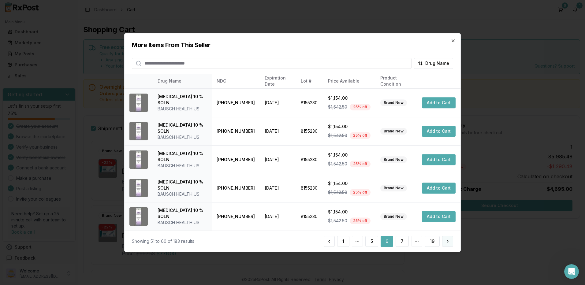
click at [449, 243] on button at bounding box center [447, 241] width 11 height 11
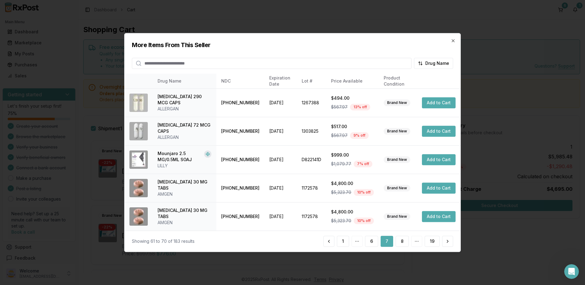
click at [449, 243] on button at bounding box center [447, 241] width 11 height 11
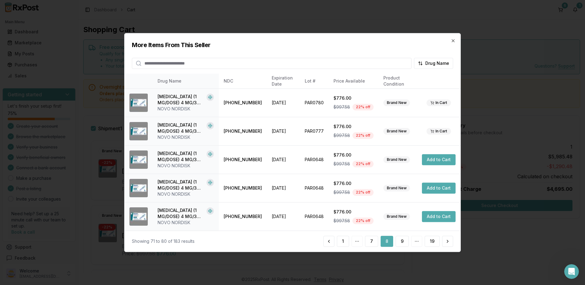
click at [449, 243] on button at bounding box center [447, 241] width 11 height 11
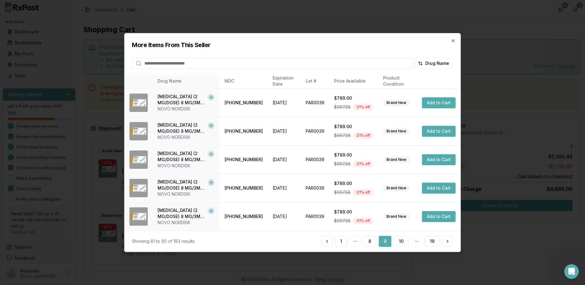
click at [449, 243] on button at bounding box center [447, 241] width 11 height 11
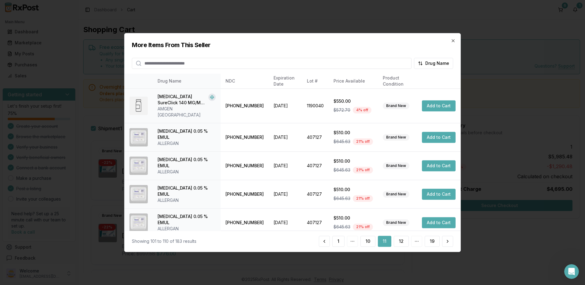
click at [449, 243] on button at bounding box center [447, 241] width 11 height 11
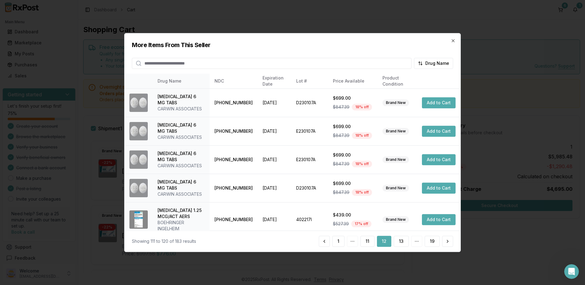
click at [449, 243] on button at bounding box center [447, 241] width 11 height 11
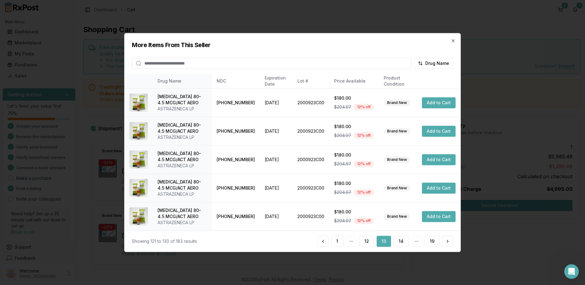
click at [449, 243] on button at bounding box center [447, 241] width 11 height 11
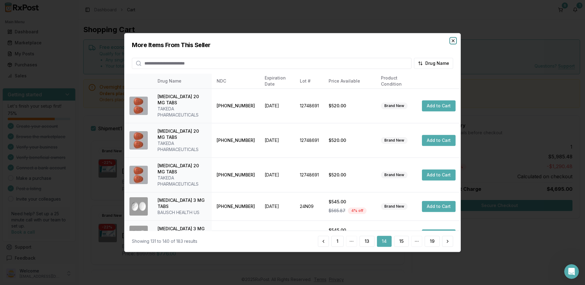
click at [454, 40] on icon "button" at bounding box center [453, 40] width 5 height 5
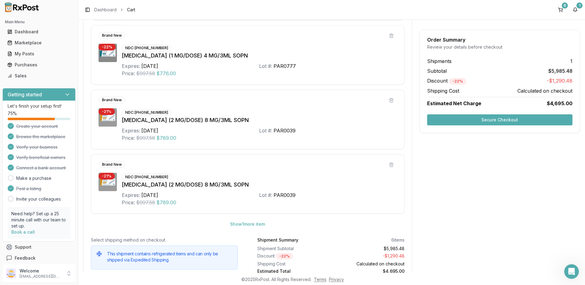
scroll to position [271, 0]
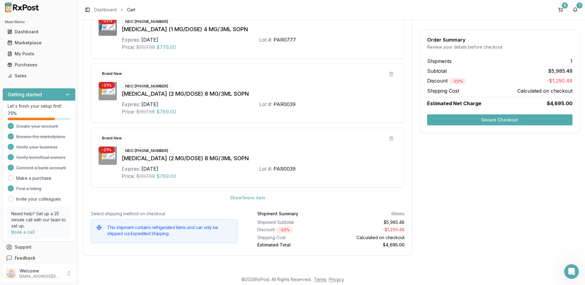
click at [559, 159] on div "Order Summary Review your details before checkout Shipments 1 Subtotal $5,985.4…" at bounding box center [500, 53] width 161 height 419
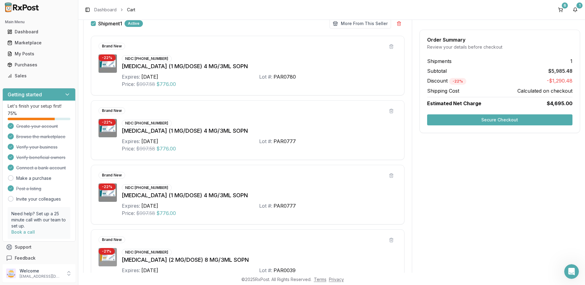
scroll to position [61, 0]
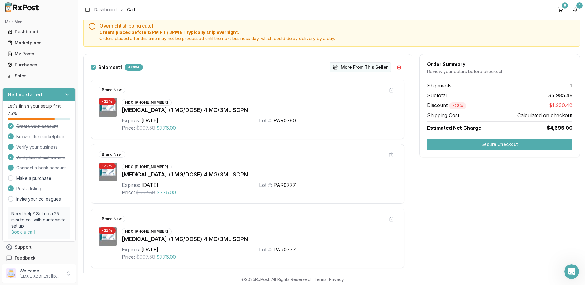
click at [352, 67] on button "More From This Seller" at bounding box center [361, 67] width 62 height 10
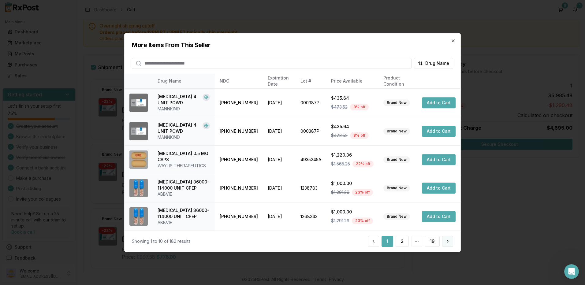
click at [451, 242] on button at bounding box center [447, 241] width 11 height 11
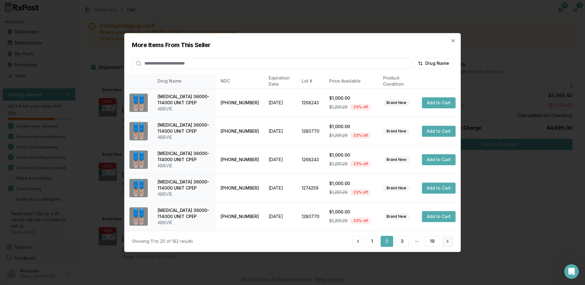
click at [449, 242] on button at bounding box center [447, 241] width 11 height 11
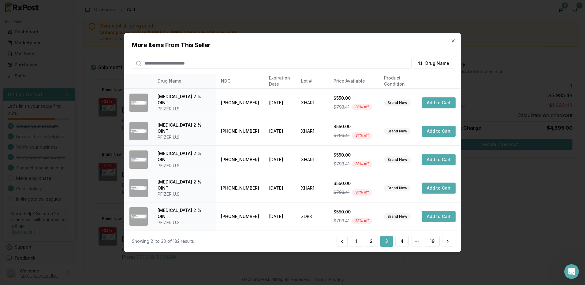
click at [449, 242] on button at bounding box center [447, 241] width 11 height 11
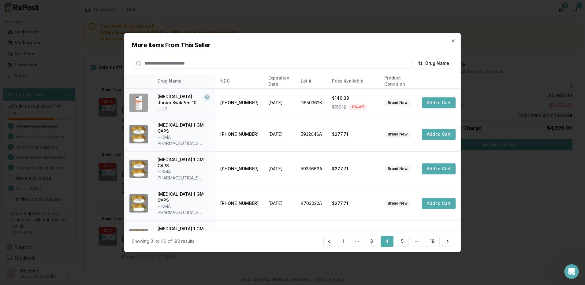
click at [449, 242] on button at bounding box center [447, 241] width 11 height 11
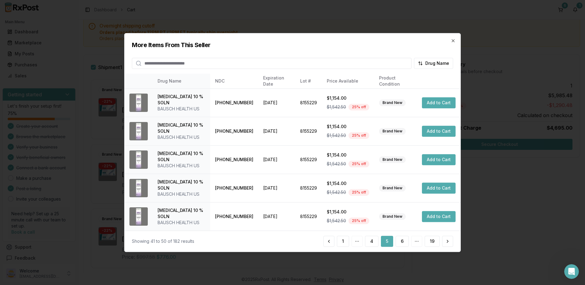
click at [449, 242] on button at bounding box center [447, 241] width 11 height 11
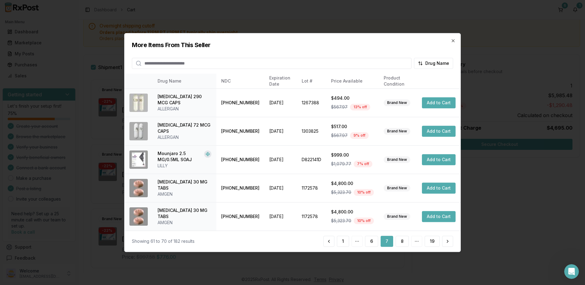
click at [449, 242] on button at bounding box center [447, 241] width 11 height 11
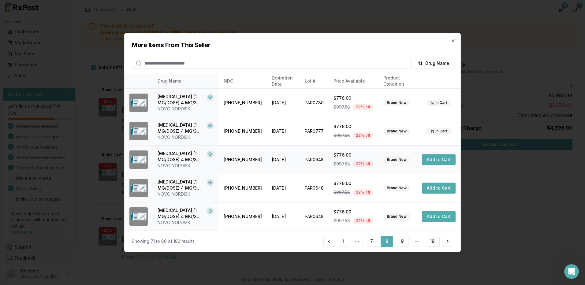
click at [440, 159] on button "Add to Cart" at bounding box center [439, 159] width 34 height 11
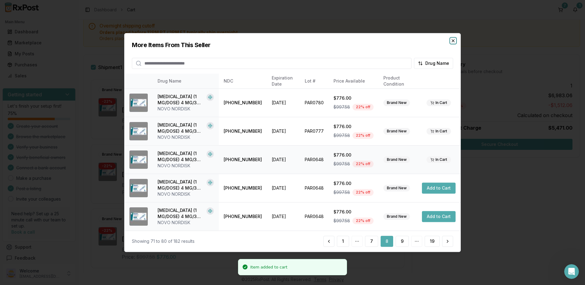
click at [454, 40] on icon "button" at bounding box center [453, 40] width 5 height 5
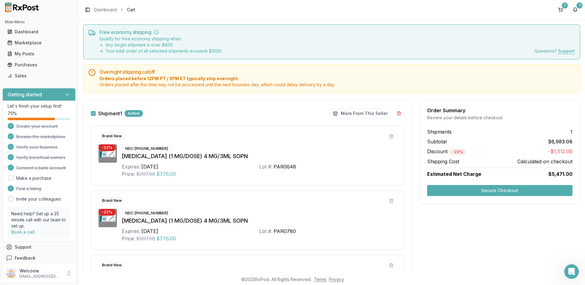
scroll to position [0, 0]
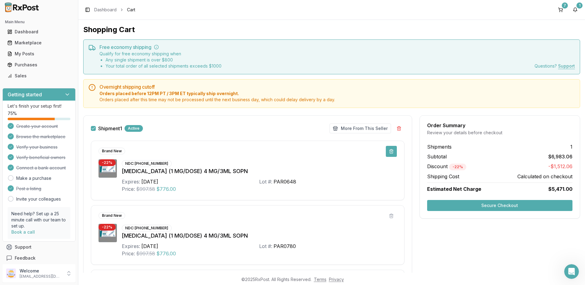
click at [389, 151] on button at bounding box center [391, 151] width 11 height 11
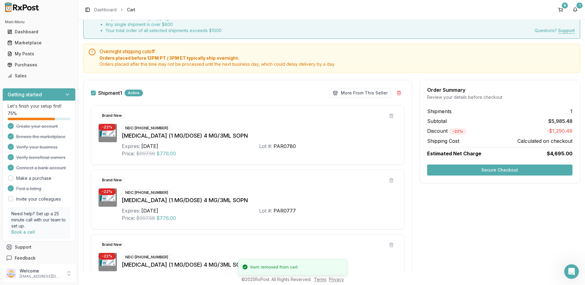
scroll to position [61, 0]
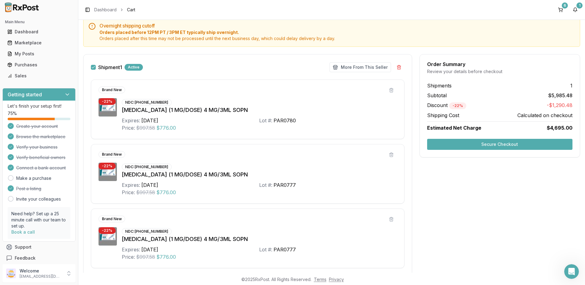
click at [434, 198] on div "Order Summary Review your details before checkout Shipments 1 Subtotal $5,985.4…" at bounding box center [500, 263] width 161 height 419
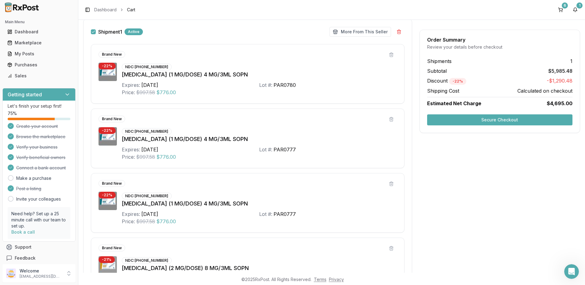
scroll to position [0, 0]
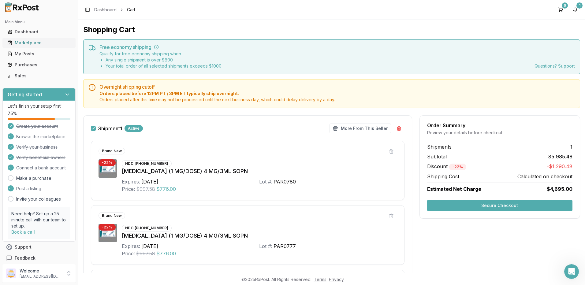
click at [32, 41] on div "Marketplace" at bounding box center [38, 43] width 63 height 6
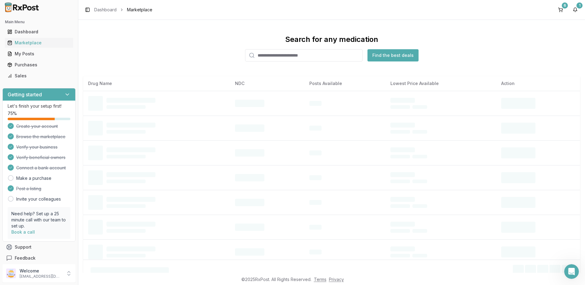
click at [278, 61] on input "search" at bounding box center [304, 55] width 118 height 12
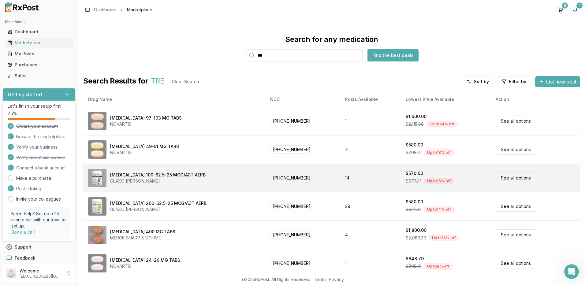
type input "***"
click at [171, 177] on div "[MEDICAL_DATA] 100-62.5-25 MCG/ACT AEPB" at bounding box center [157, 175] width 95 height 6
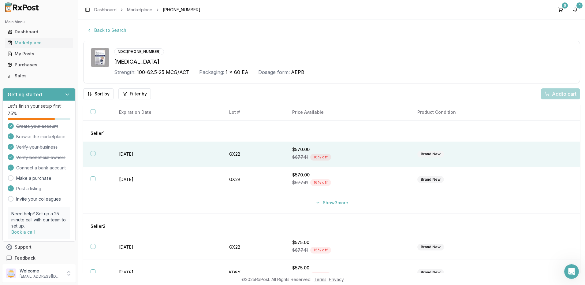
click at [428, 153] on div "Brand New" at bounding box center [430, 154] width 27 height 7
click at [333, 202] on button "Show 3 more" at bounding box center [332, 202] width 40 height 11
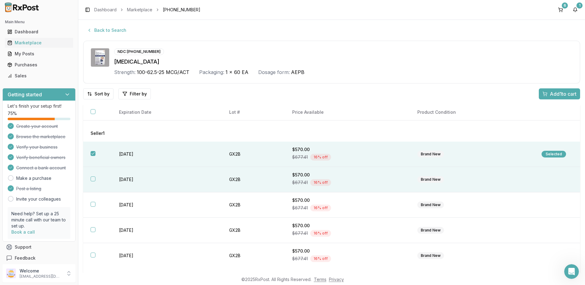
click at [92, 179] on button "button" at bounding box center [93, 179] width 5 height 5
click at [562, 94] on span "Add 2 to cart" at bounding box center [563, 93] width 28 height 7
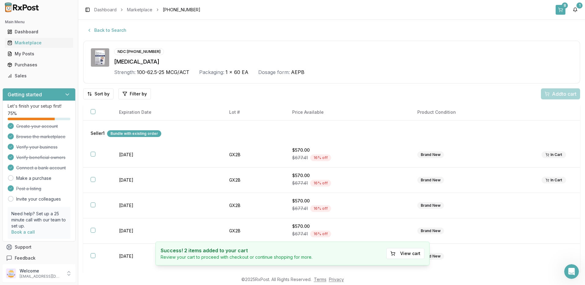
click at [563, 6] on div "8" at bounding box center [565, 5] width 6 height 6
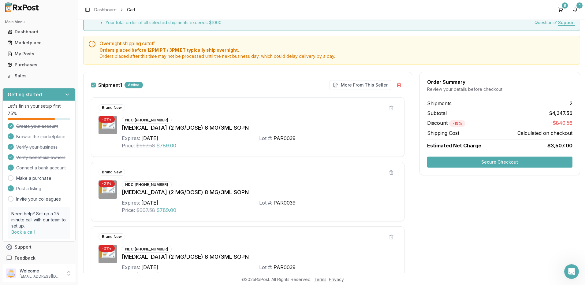
scroll to position [31, 0]
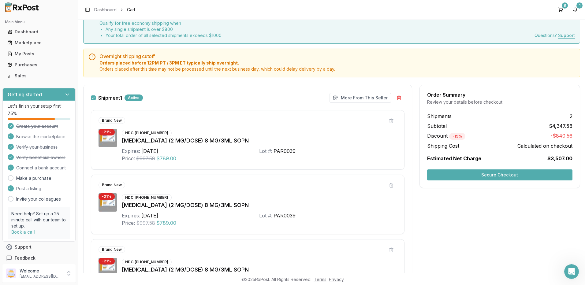
click at [110, 99] on label "Shipment 1" at bounding box center [110, 97] width 24 height 5
click at [96, 99] on button "Shipment 1" at bounding box center [93, 97] width 5 height 5
click at [110, 99] on label "Shipment 1" at bounding box center [110, 97] width 24 height 5
click at [96, 99] on button "Shipment 1" at bounding box center [93, 97] width 5 height 5
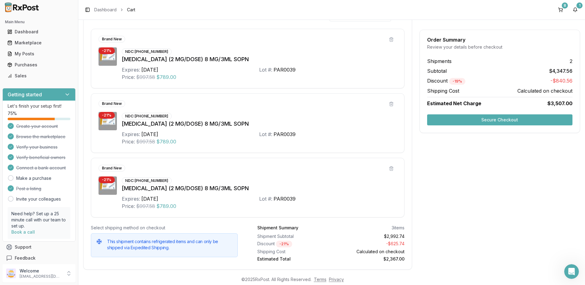
scroll to position [0, 0]
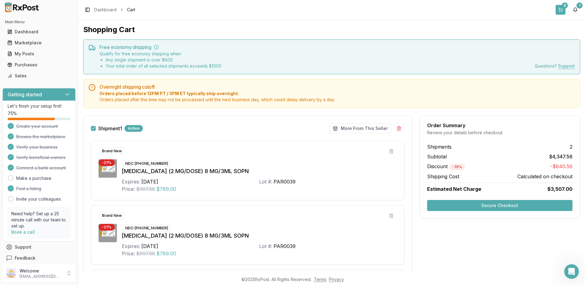
click at [560, 11] on button "8" at bounding box center [561, 10] width 10 height 10
click at [575, 10] on button "1" at bounding box center [576, 10] width 10 height 10
click at [563, 9] on button "8" at bounding box center [561, 10] width 10 height 10
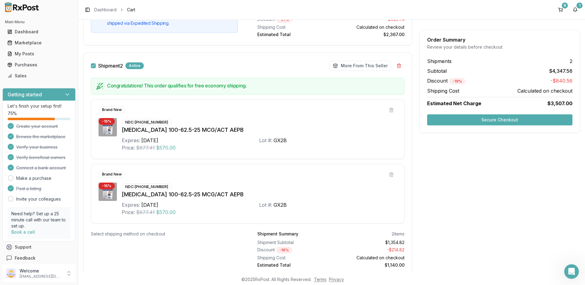
scroll to position [357, 0]
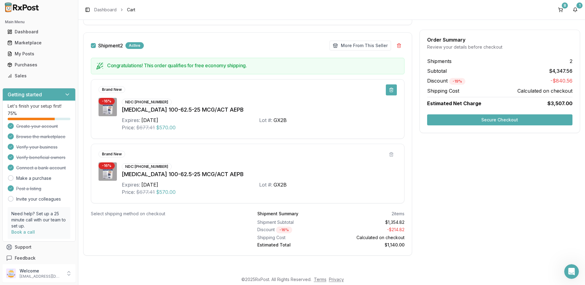
click at [390, 91] on button at bounding box center [391, 89] width 11 height 11
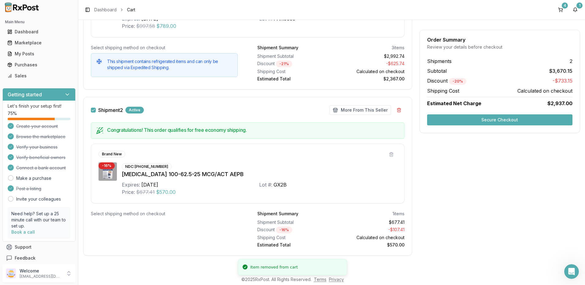
scroll to position [292, 0]
click at [389, 154] on button at bounding box center [391, 154] width 11 height 11
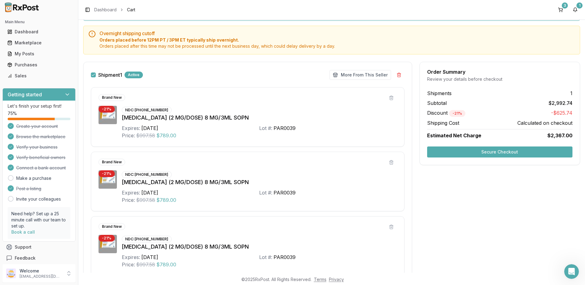
scroll to position [34, 0]
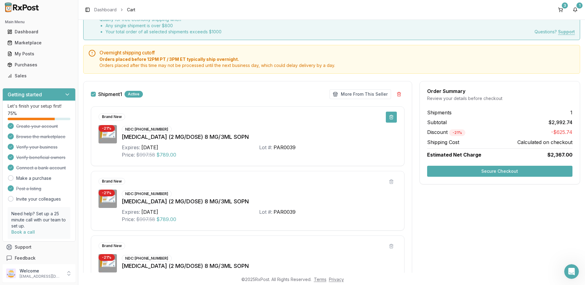
click at [388, 118] on button at bounding box center [391, 117] width 11 height 11
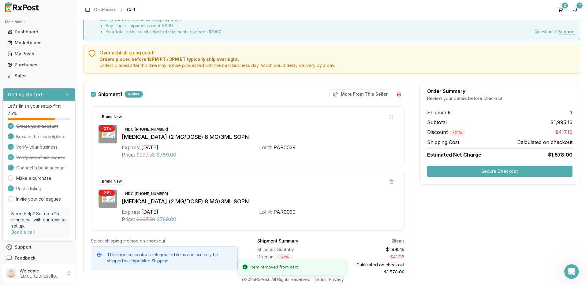
click at [389, 118] on button at bounding box center [391, 117] width 11 height 11
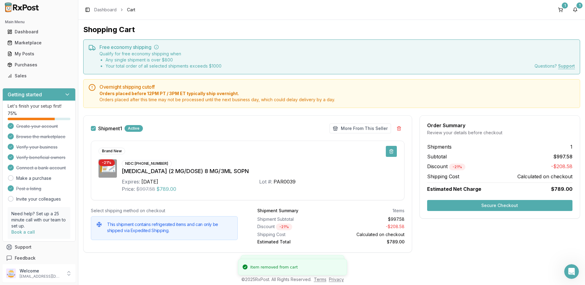
click at [390, 153] on button at bounding box center [391, 151] width 11 height 11
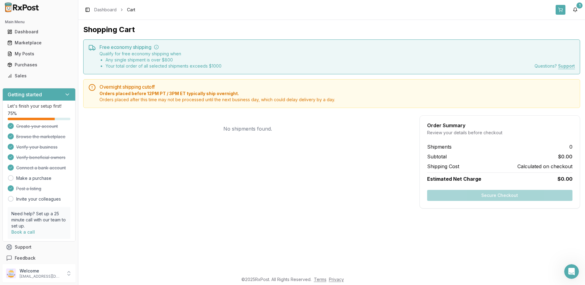
click at [564, 10] on button at bounding box center [561, 10] width 10 height 10
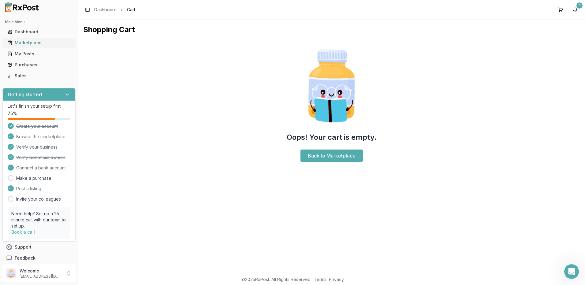
click at [32, 42] on div "Marketplace" at bounding box center [38, 43] width 63 height 6
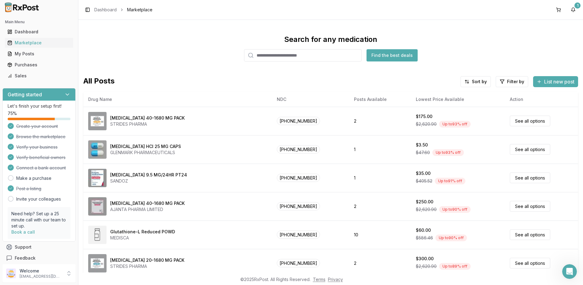
click at [454, 50] on div "Search for any medication Find the best deals" at bounding box center [330, 48] width 495 height 27
click at [28, 42] on div "Marketplace" at bounding box center [38, 43] width 63 height 6
drag, startPoint x: 262, startPoint y: 58, endPoint x: 275, endPoint y: 58, distance: 12.9
click at [262, 58] on input "search" at bounding box center [303, 55] width 118 height 12
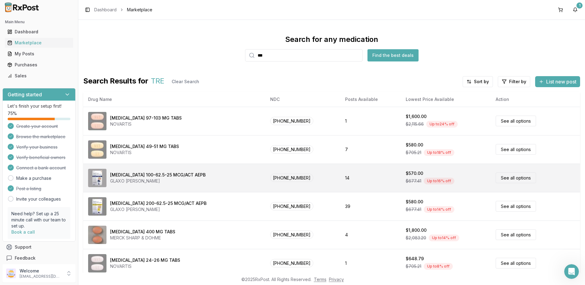
type input "***"
click at [193, 178] on div "[MEDICAL_DATA] 100-62.5-25 MCG/ACT AEPB" at bounding box center [157, 175] width 95 height 6
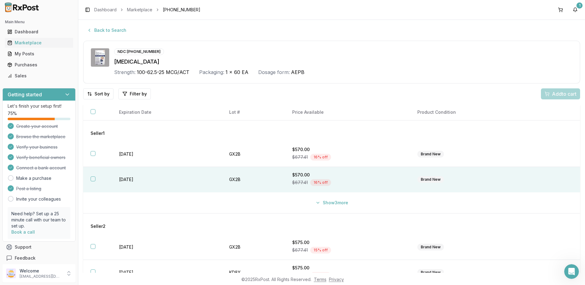
drag, startPoint x: 96, startPoint y: 153, endPoint x: 89, endPoint y: 168, distance: 16.3
click at [95, 153] on th at bounding box center [97, 154] width 28 height 25
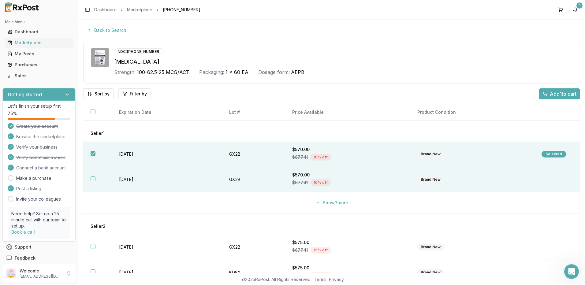
click at [94, 179] on button "button" at bounding box center [93, 179] width 5 height 5
click at [559, 95] on span "Add 2 to cart" at bounding box center [563, 93] width 28 height 7
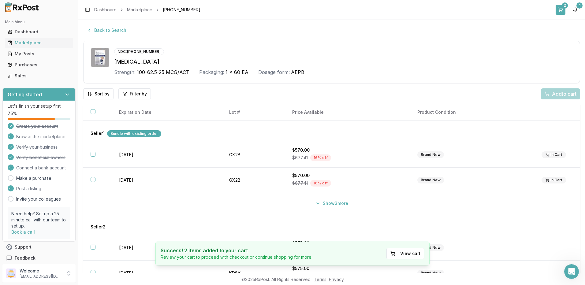
click at [564, 6] on div "2" at bounding box center [565, 5] width 6 height 6
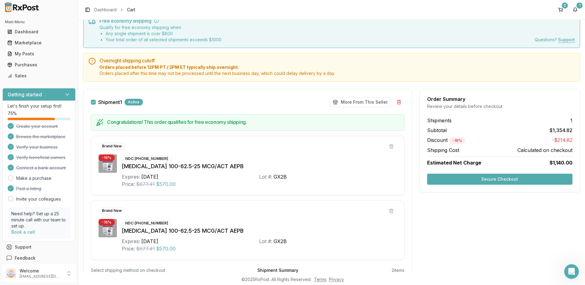
scroll to position [22, 0]
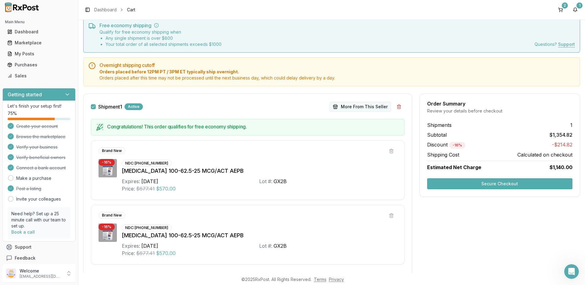
click at [361, 107] on button "More From This Seller" at bounding box center [361, 107] width 62 height 10
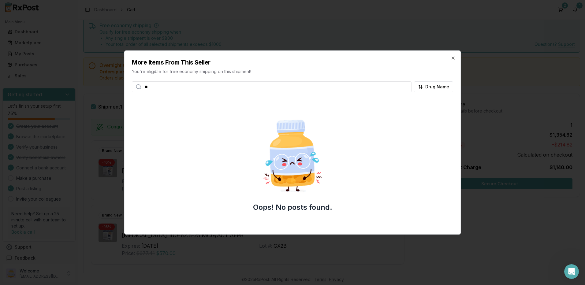
type input "****"
click at [453, 58] on icon "button" at bounding box center [453, 58] width 2 height 2
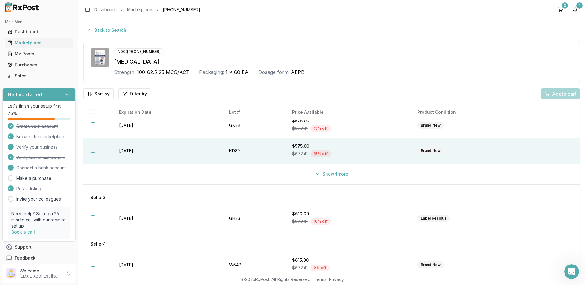
scroll to position [61, 0]
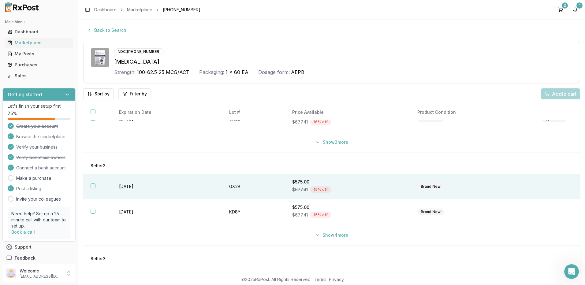
click at [94, 188] on button "button" at bounding box center [93, 186] width 5 height 5
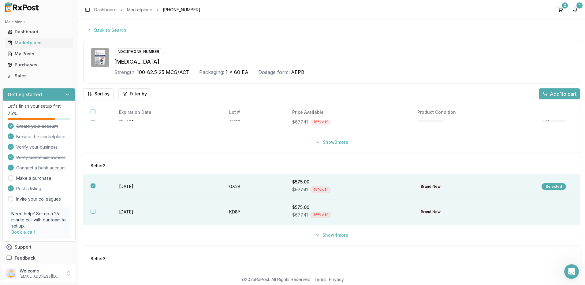
click at [94, 212] on button "button" at bounding box center [93, 211] width 5 height 5
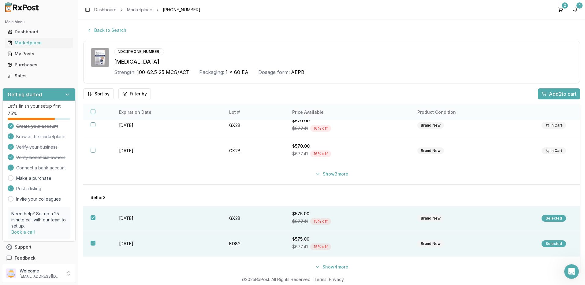
scroll to position [0, 0]
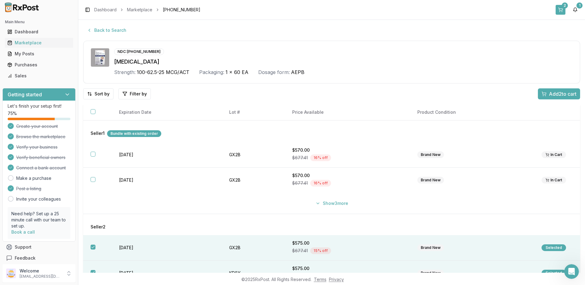
click at [563, 7] on div "2" at bounding box center [565, 5] width 6 height 6
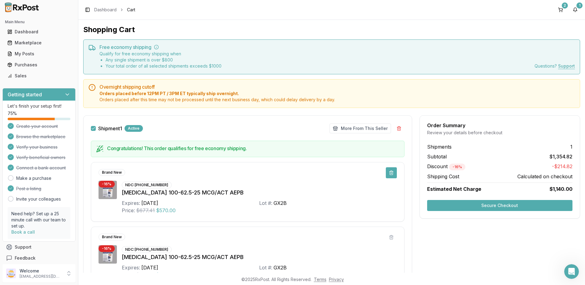
click at [389, 171] on button at bounding box center [391, 172] width 11 height 11
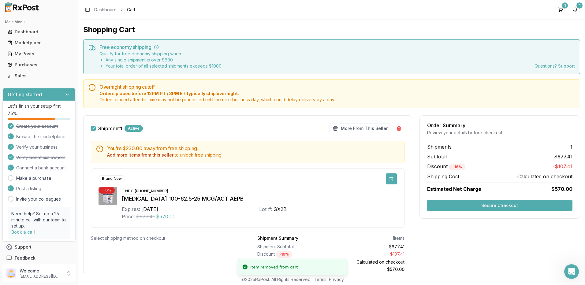
click at [390, 178] on button at bounding box center [391, 179] width 11 height 11
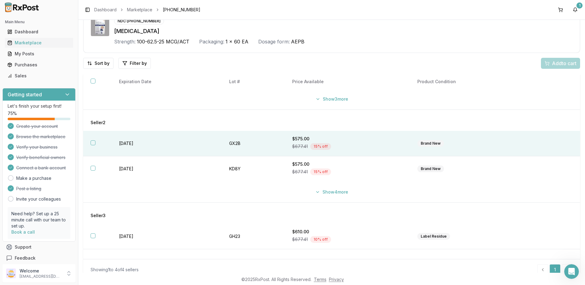
scroll to position [92, 0]
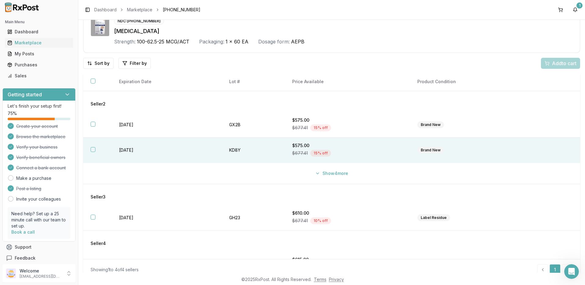
drag, startPoint x: 94, startPoint y: 124, endPoint x: 92, endPoint y: 139, distance: 15.1
click at [94, 125] on button "button" at bounding box center [93, 124] width 5 height 5
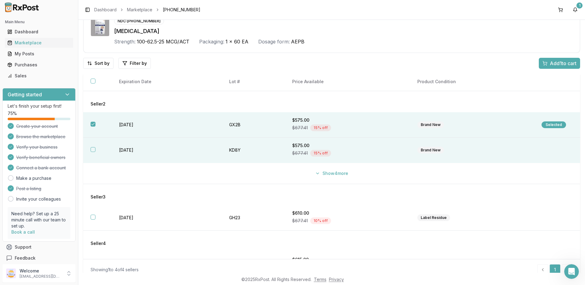
click at [95, 150] on button "button" at bounding box center [93, 149] width 5 height 5
click at [549, 63] on span "Add 2 to cart" at bounding box center [563, 63] width 28 height 7
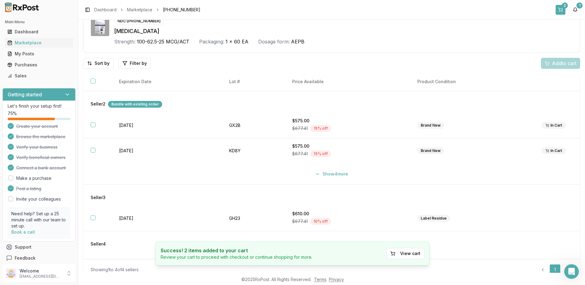
click at [562, 8] on button "2" at bounding box center [561, 10] width 10 height 10
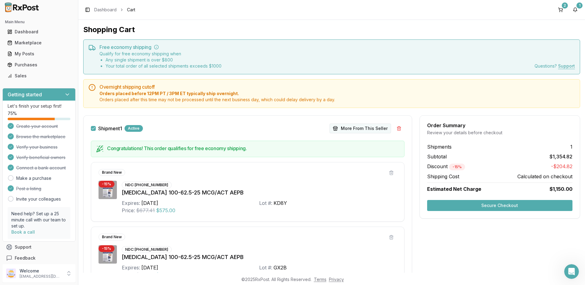
click at [352, 129] on button "More From This Seller" at bounding box center [361, 129] width 62 height 10
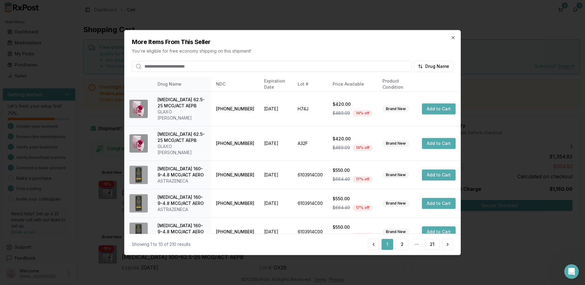
click at [194, 68] on input "search" at bounding box center [272, 66] width 280 height 11
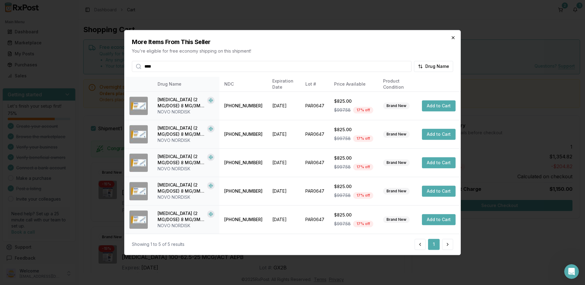
type input "****"
click at [453, 36] on icon "button" at bounding box center [453, 37] width 5 height 5
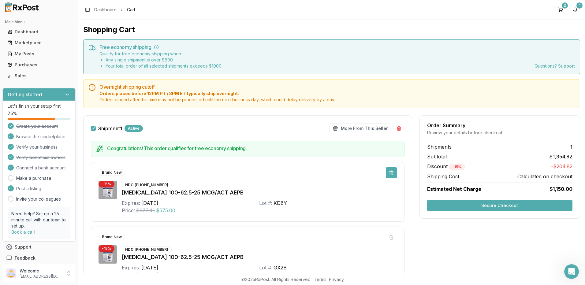
click at [390, 170] on button at bounding box center [391, 172] width 11 height 11
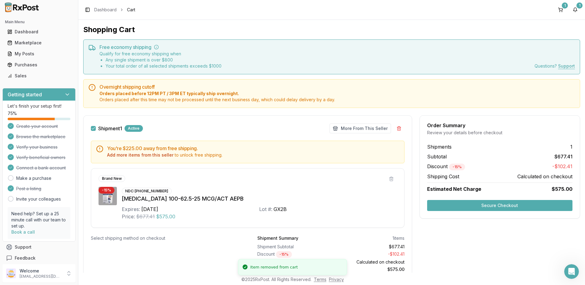
click at [393, 238] on div "1 items" at bounding box center [399, 238] width 12 height 6
click at [388, 178] on button at bounding box center [391, 179] width 11 height 11
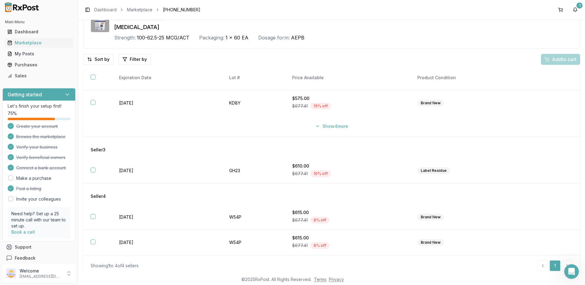
scroll to position [38, 0]
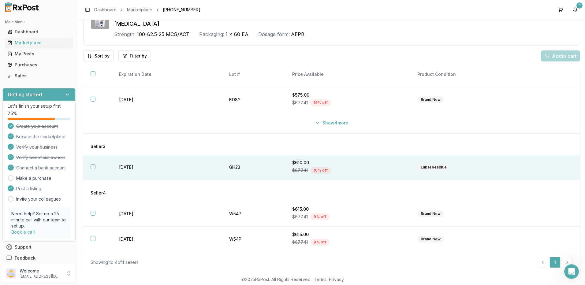
click at [94, 166] on button "button" at bounding box center [93, 166] width 5 height 5
click at [550, 57] on span "Add 1 to cart" at bounding box center [563, 55] width 27 height 7
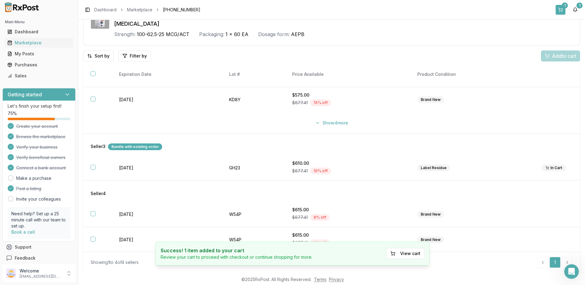
click at [560, 10] on button "1" at bounding box center [561, 10] width 10 height 10
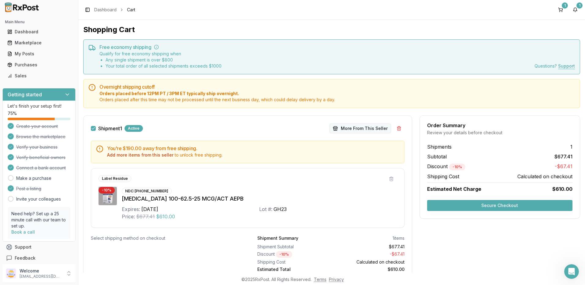
click at [353, 127] on button "More From This Seller" at bounding box center [361, 129] width 62 height 10
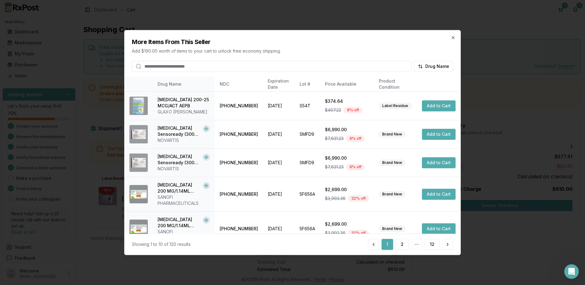
click at [171, 63] on input "search" at bounding box center [272, 66] width 280 height 11
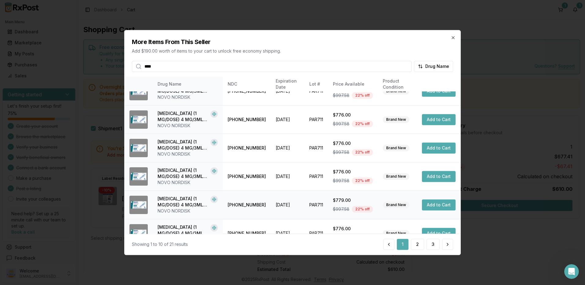
scroll to position [142, 0]
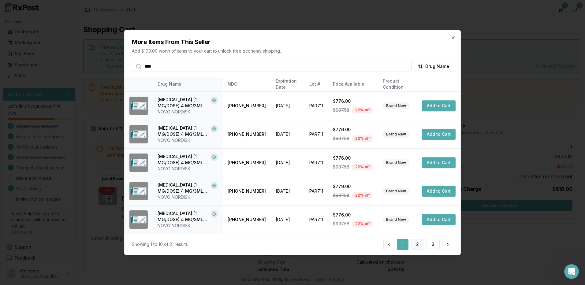
type input "****"
click at [421, 247] on button "2" at bounding box center [417, 244] width 13 height 11
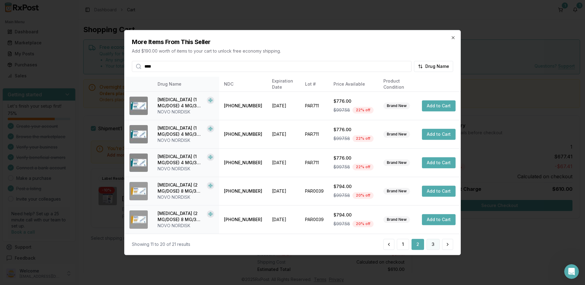
click at [437, 245] on button "3" at bounding box center [433, 244] width 13 height 11
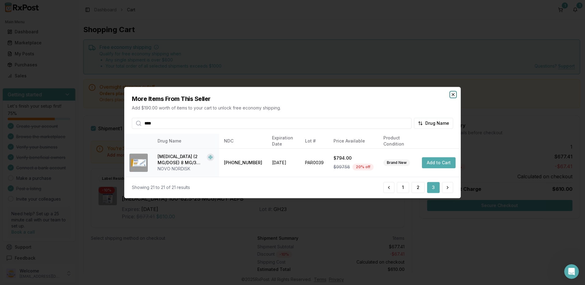
click at [454, 95] on icon "button" at bounding box center [453, 94] width 5 height 5
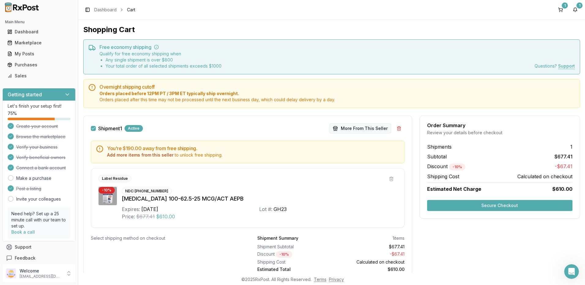
click at [372, 129] on button "More From This Seller" at bounding box center [361, 129] width 62 height 10
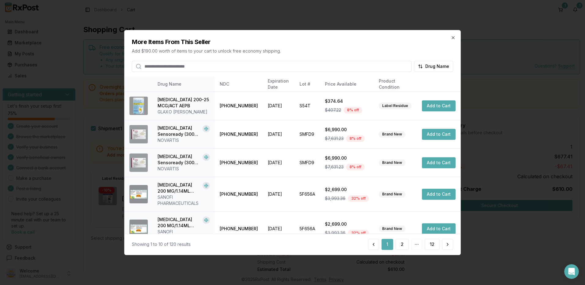
click at [189, 64] on input "search" at bounding box center [272, 66] width 280 height 11
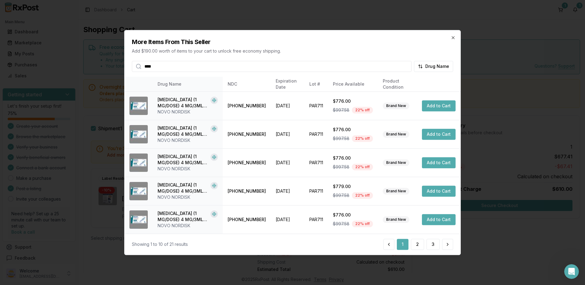
type input "****"
click at [455, 38] on icon "button" at bounding box center [453, 37] width 5 height 5
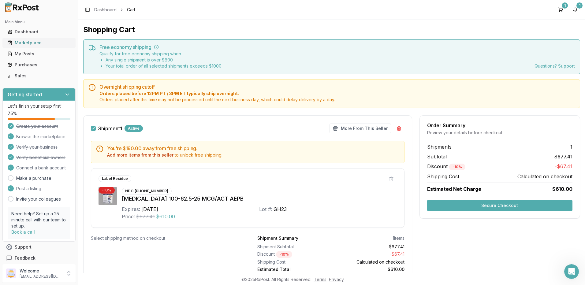
click at [26, 43] on div "Marketplace" at bounding box center [38, 43] width 63 height 6
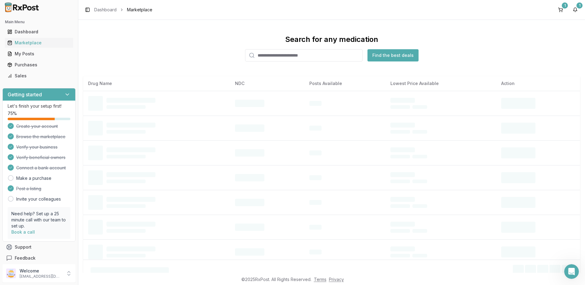
click at [276, 56] on input "search" at bounding box center [304, 55] width 118 height 12
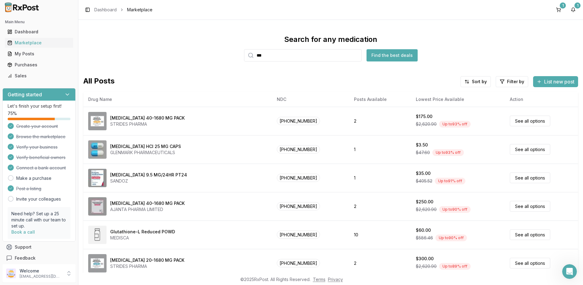
type input "****"
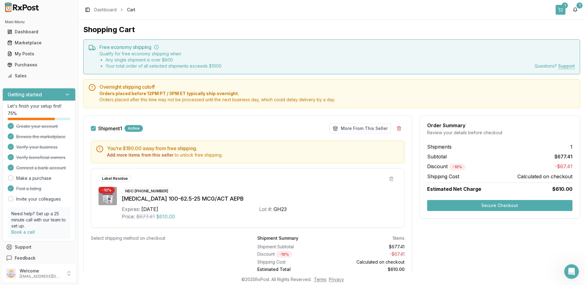
click at [560, 7] on button "1" at bounding box center [561, 10] width 10 height 10
click at [390, 178] on button at bounding box center [391, 179] width 11 height 11
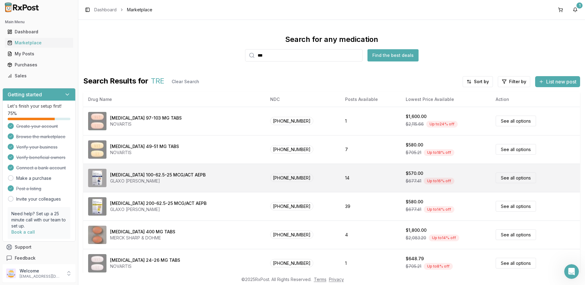
click at [185, 175] on div "[MEDICAL_DATA] 100-62.5-25 MCG/ACT AEPB" at bounding box center [157, 175] width 95 height 6
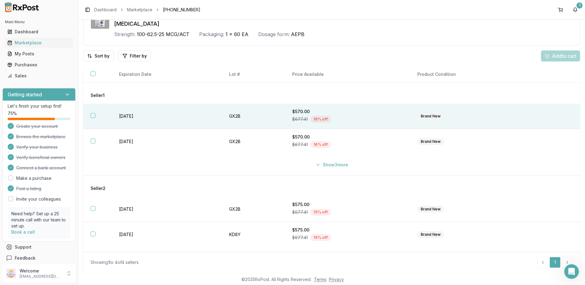
click at [93, 115] on button "button" at bounding box center [93, 115] width 5 height 5
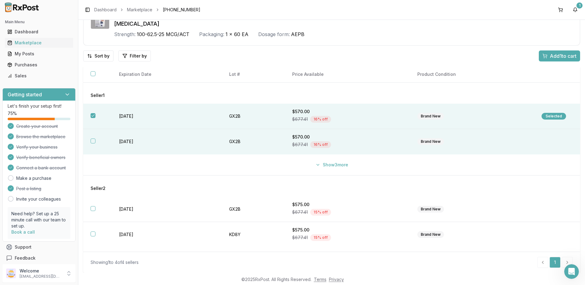
drag, startPoint x: 92, startPoint y: 139, endPoint x: 96, endPoint y: 143, distance: 5.4
click at [92, 140] on button "button" at bounding box center [93, 141] width 5 height 5
click at [555, 54] on span "Add 2 to cart" at bounding box center [563, 55] width 28 height 7
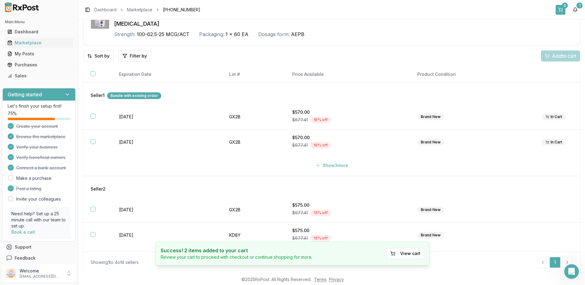
click at [567, 6] on div "2" at bounding box center [565, 5] width 6 height 6
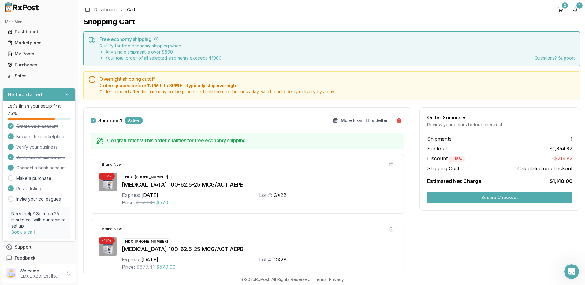
scroll to position [31, 0]
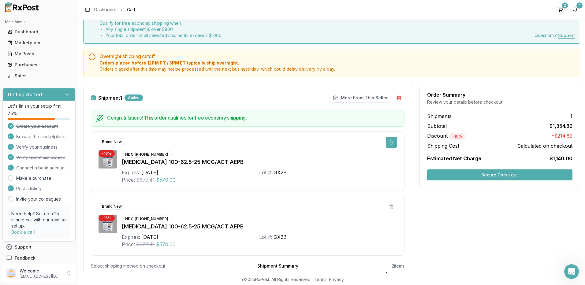
click at [388, 143] on button at bounding box center [391, 142] width 11 height 11
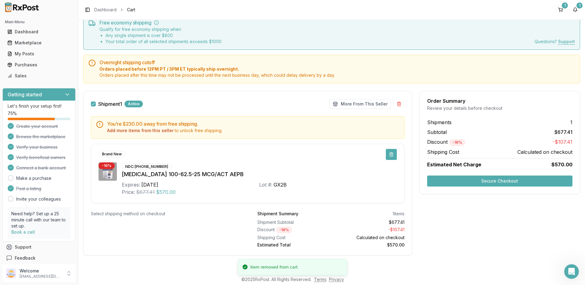
click at [391, 157] on button at bounding box center [391, 154] width 11 height 11
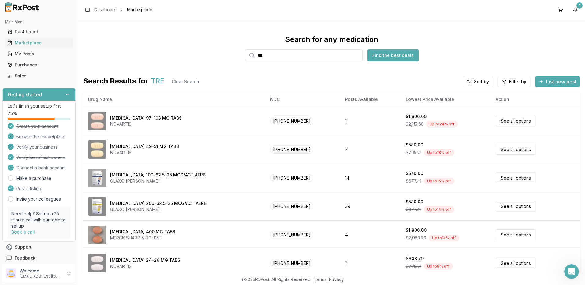
drag, startPoint x: 286, startPoint y: 56, endPoint x: 113, endPoint y: 58, distance: 172.7
click at [106, 58] on div "Search for any medication *** Find the best deals" at bounding box center [331, 48] width 497 height 27
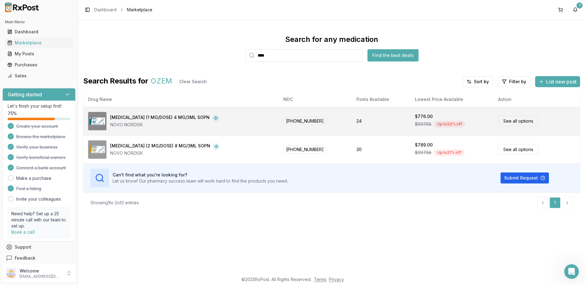
type input "****"
click at [162, 118] on div "[MEDICAL_DATA] (1 MG/DOSE) 4 MG/3ML SOPN" at bounding box center [159, 117] width 99 height 7
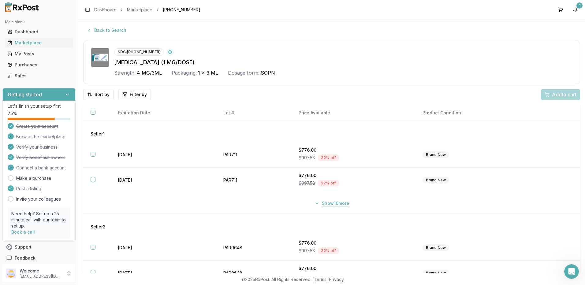
click at [327, 204] on button "Show 16 more" at bounding box center [332, 203] width 42 height 11
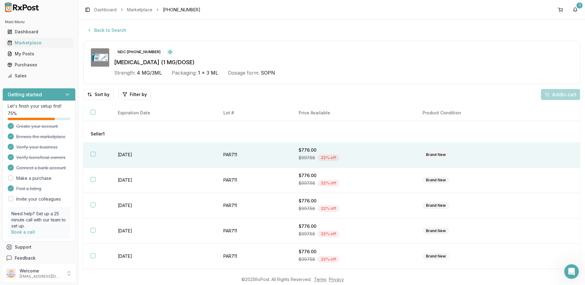
click at [93, 155] on button "button" at bounding box center [93, 154] width 5 height 5
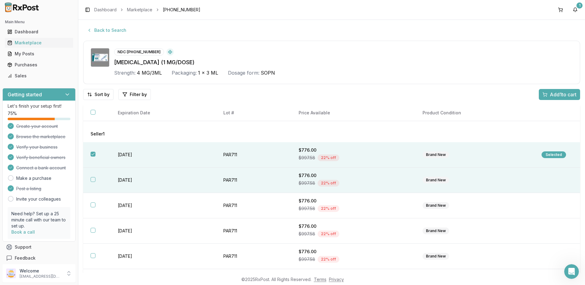
click at [95, 180] on button "button" at bounding box center [93, 179] width 5 height 5
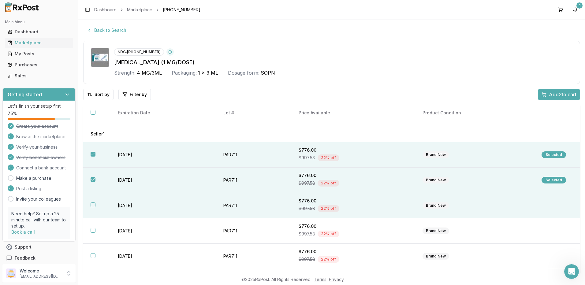
click at [92, 207] on button "button" at bounding box center [93, 205] width 5 height 5
click at [560, 93] on span "Add 3 to cart" at bounding box center [563, 94] width 28 height 7
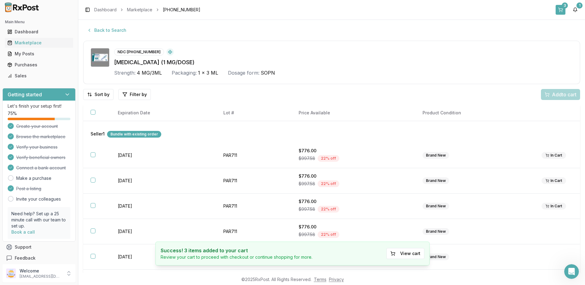
click at [562, 9] on button "3" at bounding box center [561, 10] width 10 height 10
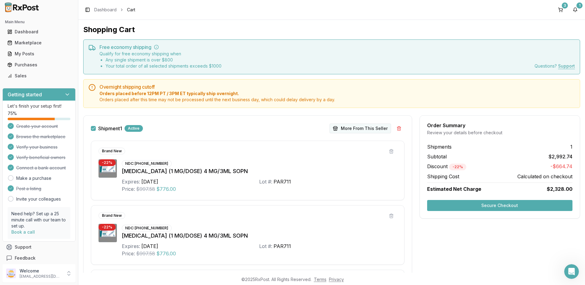
click at [358, 129] on button "More From This Seller" at bounding box center [361, 129] width 62 height 10
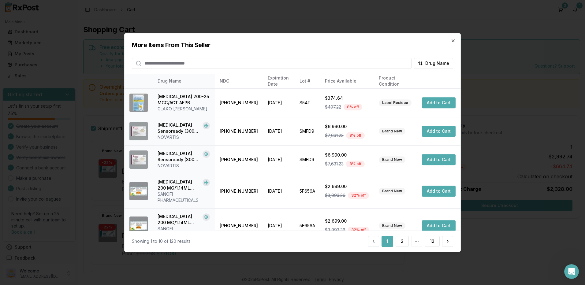
click at [187, 59] on input "search" at bounding box center [272, 63] width 280 height 11
type input "****"
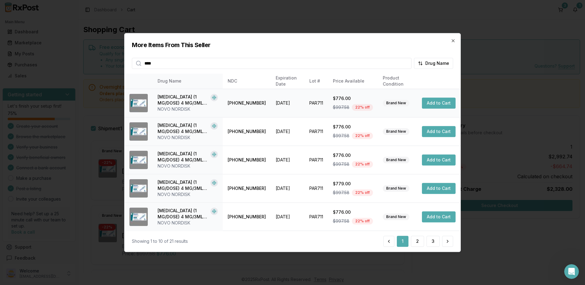
scroll to position [142, 0]
click at [415, 242] on button "2" at bounding box center [417, 241] width 13 height 11
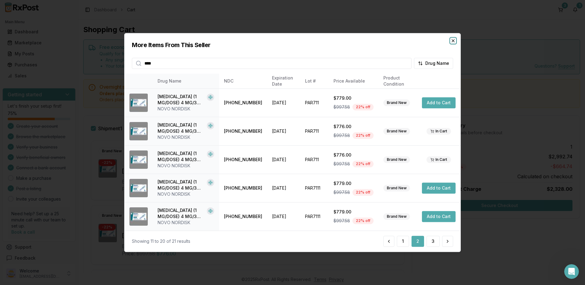
click at [455, 39] on icon "button" at bounding box center [453, 40] width 2 height 2
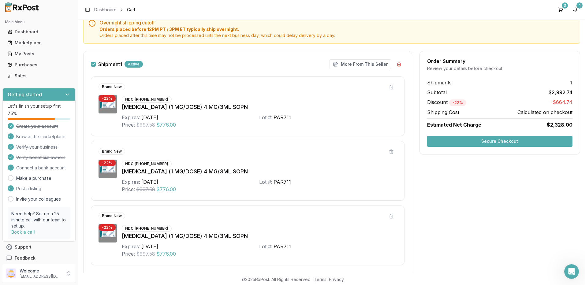
scroll to position [4, 0]
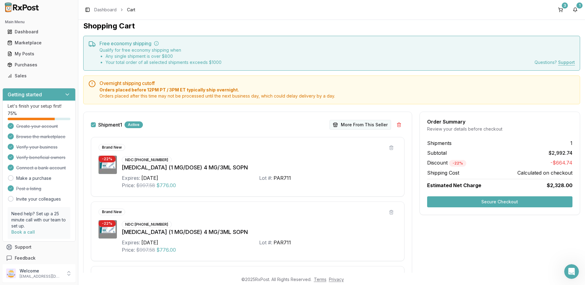
click at [350, 125] on button "More From This Seller" at bounding box center [361, 125] width 62 height 10
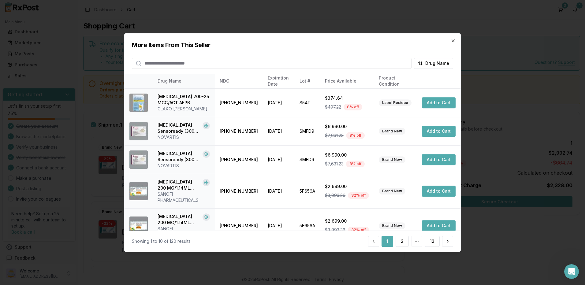
click at [161, 66] on input "search" at bounding box center [272, 63] width 280 height 11
type input "****"
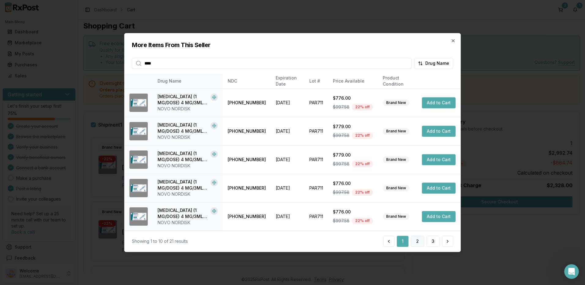
click at [421, 243] on button "2" at bounding box center [417, 241] width 13 height 11
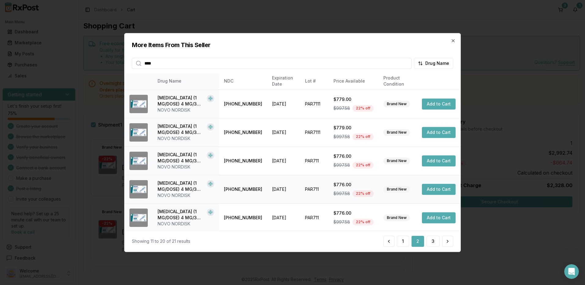
scroll to position [0, 0]
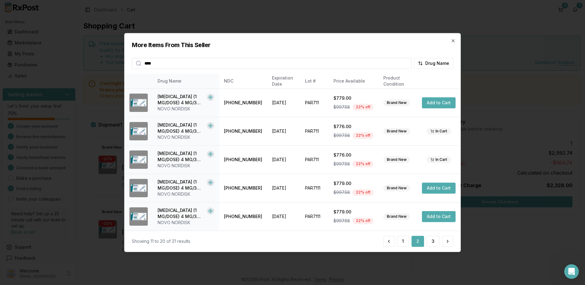
click at [396, 37] on div "More Items From This Seller **** Drug Name" at bounding box center [293, 51] width 336 height 36
click at [453, 41] on icon "button" at bounding box center [453, 40] width 2 height 2
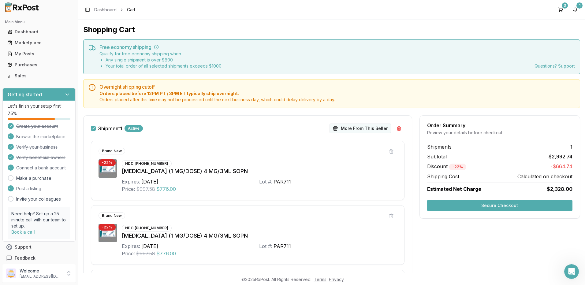
click at [364, 128] on button "More From This Seller" at bounding box center [361, 129] width 62 height 10
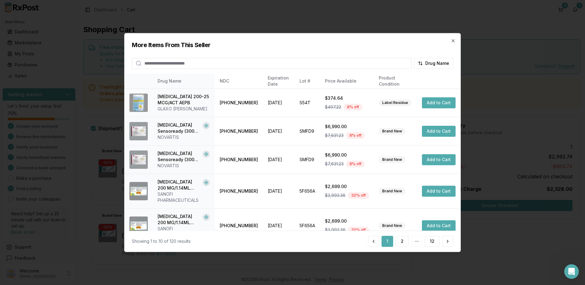
click at [179, 64] on input "search" at bounding box center [272, 63] width 280 height 11
type input "****"
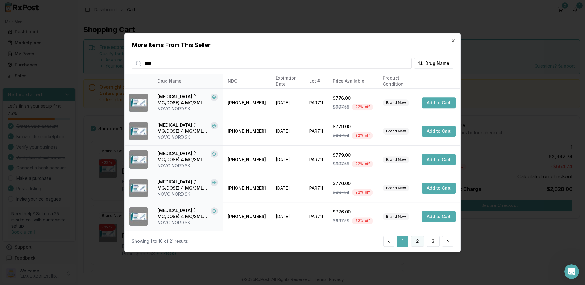
click at [419, 243] on button "2" at bounding box center [417, 241] width 13 height 11
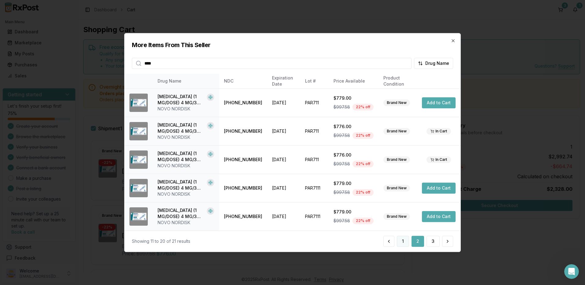
click at [405, 241] on button "1" at bounding box center [403, 241] width 12 height 11
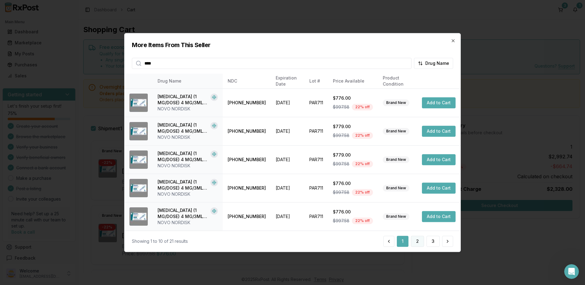
click at [420, 241] on button "2" at bounding box center [417, 241] width 13 height 11
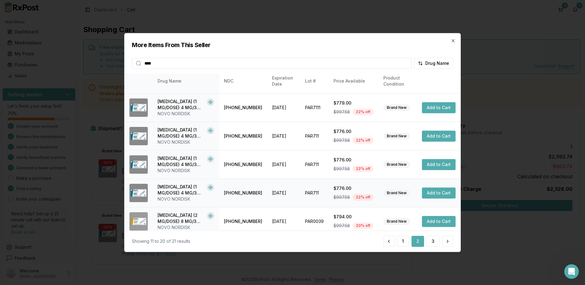
scroll to position [142, 0]
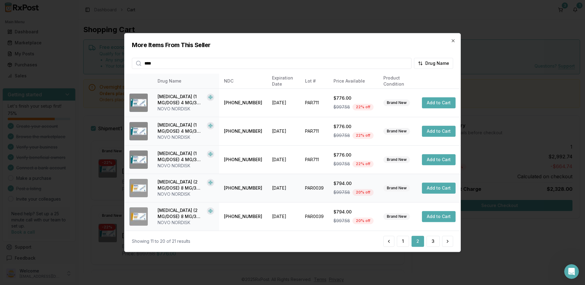
click at [439, 189] on button "Add to Cart" at bounding box center [439, 188] width 34 height 11
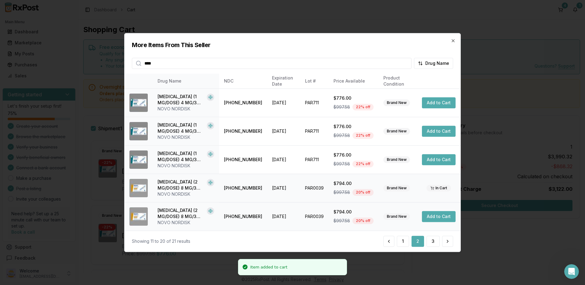
click at [435, 218] on button "Add to Cart" at bounding box center [439, 216] width 34 height 11
click at [436, 242] on button "3" at bounding box center [433, 241] width 13 height 11
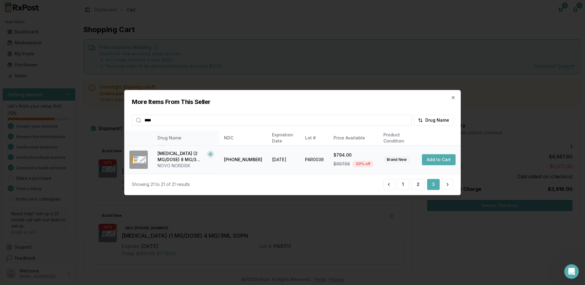
click at [436, 158] on button "Add to Cart" at bounding box center [439, 159] width 34 height 11
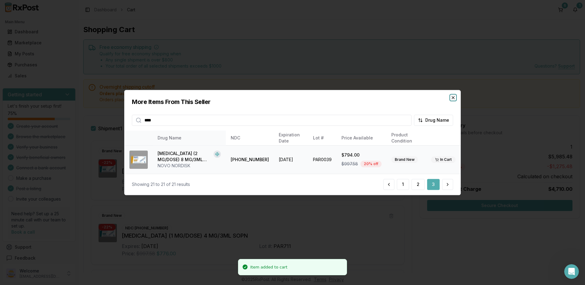
click at [455, 98] on icon "button" at bounding box center [453, 97] width 5 height 5
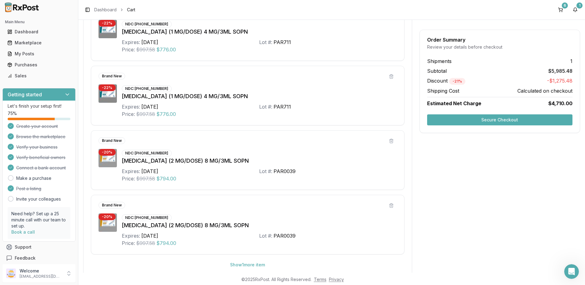
scroll to position [271, 0]
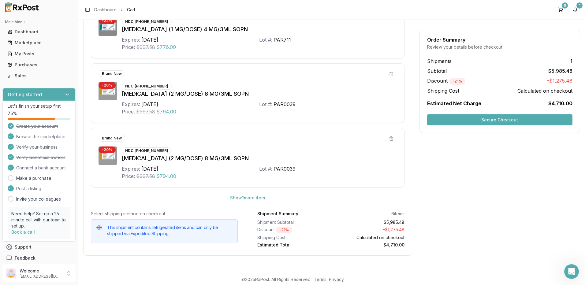
click at [494, 119] on button "Secure Checkout" at bounding box center [499, 119] width 145 height 11
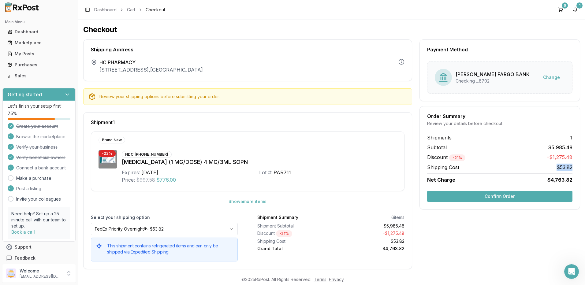
drag, startPoint x: 553, startPoint y: 170, endPoint x: 574, endPoint y: 169, distance: 20.2
click at [574, 169] on div "Shipments 1 Subtotal $5,985.48 Discount - 21 % -$1,275.48 Shipping Cost $53.82 …" at bounding box center [500, 159] width 160 height 50
click at [497, 196] on button "Confirm Order" at bounding box center [499, 196] width 145 height 11
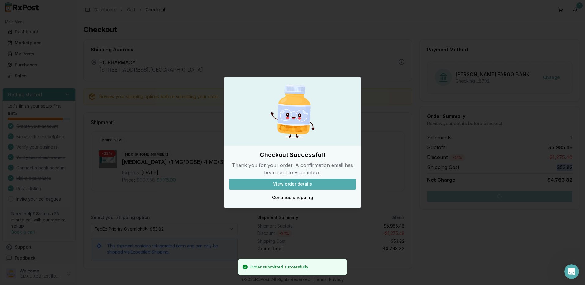
click at [291, 184] on button "View order details" at bounding box center [292, 184] width 127 height 11
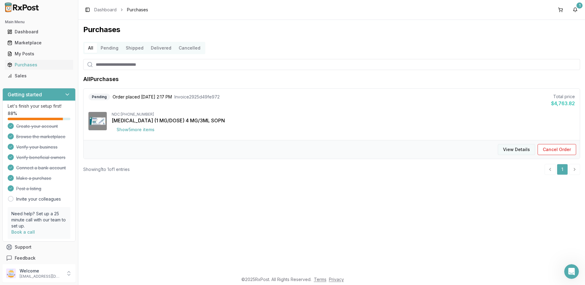
click at [516, 148] on button "View Details" at bounding box center [516, 149] width 37 height 11
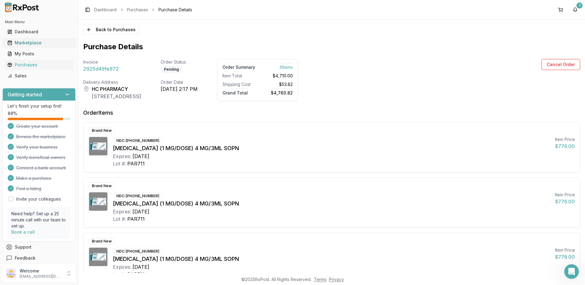
click at [31, 42] on div "Marketplace" at bounding box center [38, 43] width 63 height 6
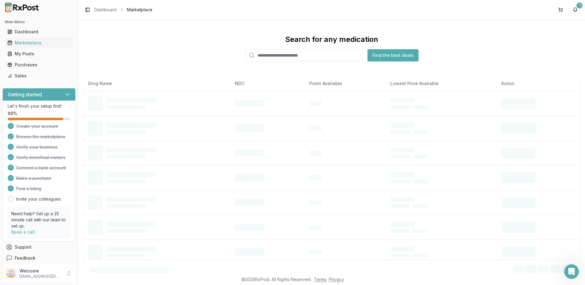
click at [276, 59] on input "search" at bounding box center [304, 55] width 118 height 12
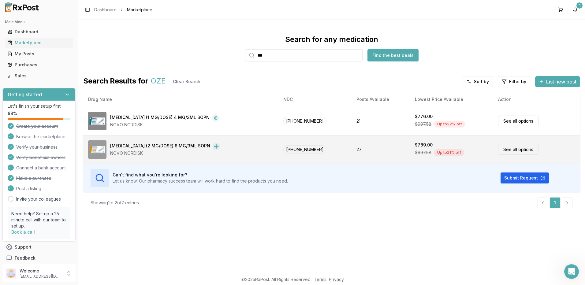
type input "***"
click at [513, 151] on link "See all options" at bounding box center [518, 149] width 40 height 11
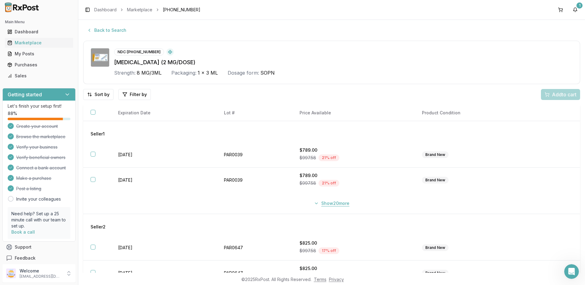
click at [327, 204] on button "Show 20 more" at bounding box center [331, 203] width 43 height 11
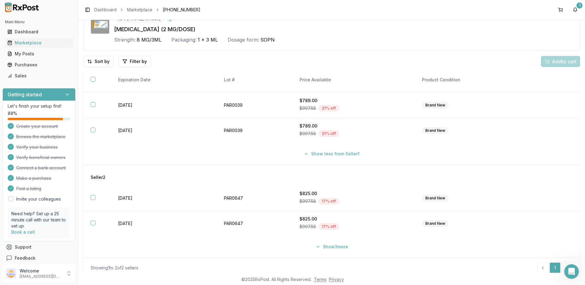
scroll to position [39, 0]
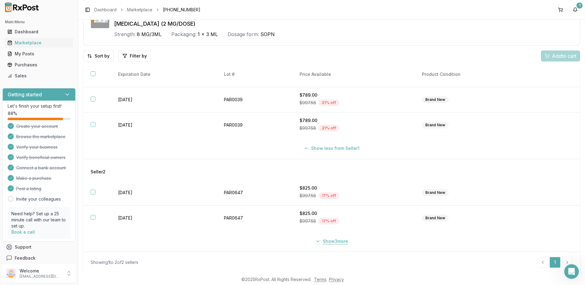
click at [332, 242] on button "Show 3 more" at bounding box center [332, 241] width 40 height 11
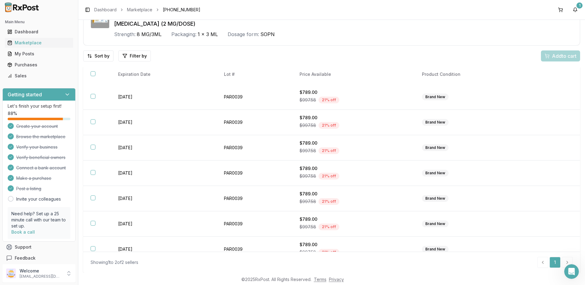
scroll to position [0, 0]
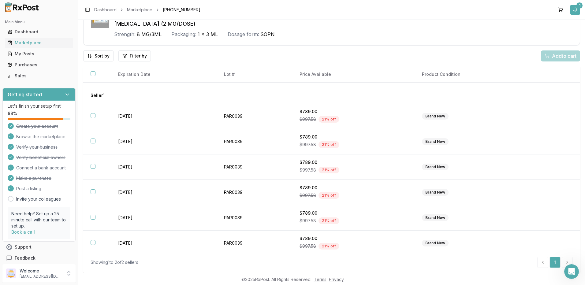
click at [579, 8] on div "1" at bounding box center [580, 5] width 6 height 6
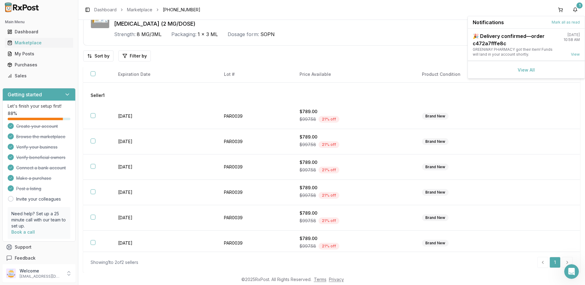
drag, startPoint x: 293, startPoint y: 12, endPoint x: 266, endPoint y: 21, distance: 28.4
click at [294, 12] on div "Toggle Sidebar Dashboard Marketplace [PHONE_NUMBER] 1" at bounding box center [331, 10] width 507 height 20
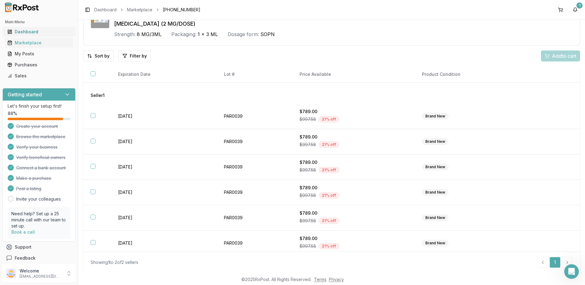
click at [30, 32] on div "Dashboard" at bounding box center [38, 32] width 63 height 6
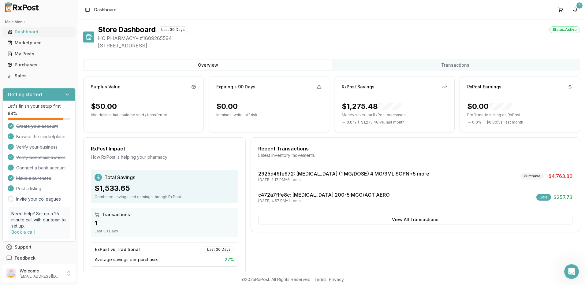
click at [26, 32] on div "Dashboard" at bounding box center [38, 32] width 63 height 6
click at [28, 43] on div "Marketplace" at bounding box center [38, 43] width 63 height 6
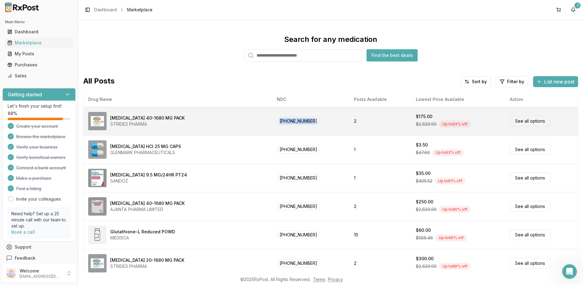
drag, startPoint x: 324, startPoint y: 123, endPoint x: 290, endPoint y: 125, distance: 34.9
click at [290, 125] on td "[PHONE_NUMBER]" at bounding box center [310, 121] width 77 height 28
drag, startPoint x: 288, startPoint y: 114, endPoint x: 324, endPoint y: 116, distance: 36.2
click at [324, 116] on td "[PHONE_NUMBER]" at bounding box center [310, 121] width 77 height 28
drag, startPoint x: 329, startPoint y: 130, endPoint x: 279, endPoint y: 127, distance: 50.3
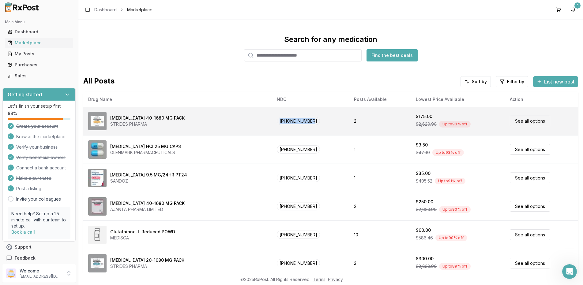
click at [279, 127] on tr "[MEDICAL_DATA] 40-1680 MG PACK STRIDES PHARMA [PHONE_NUMBER] 2 $175.00 $2,620.9…" at bounding box center [330, 121] width 495 height 28
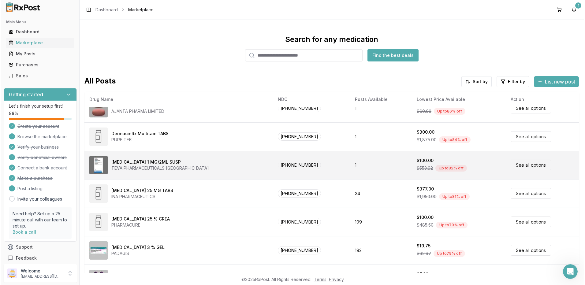
scroll to position [153, 0]
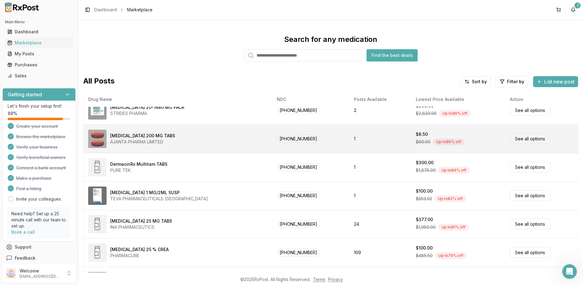
click at [516, 140] on link "See all options" at bounding box center [530, 138] width 40 height 11
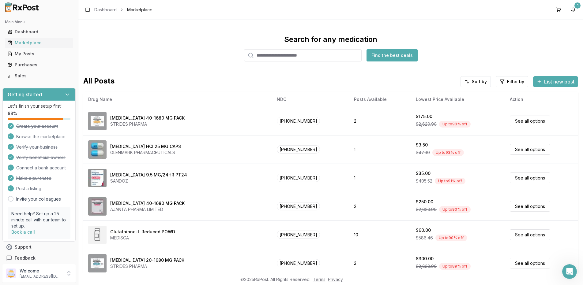
click at [269, 56] on input "search" at bounding box center [303, 55] width 118 height 12
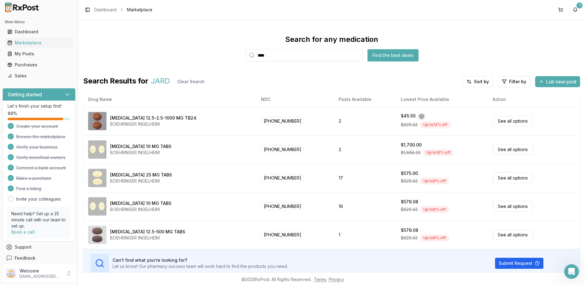
type input "****"
click at [27, 66] on div "Purchases" at bounding box center [38, 65] width 63 height 6
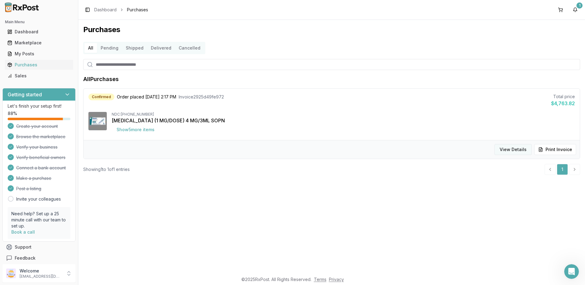
click at [515, 147] on button "View Details" at bounding box center [513, 149] width 37 height 11
